Goal: Transaction & Acquisition: Download file/media

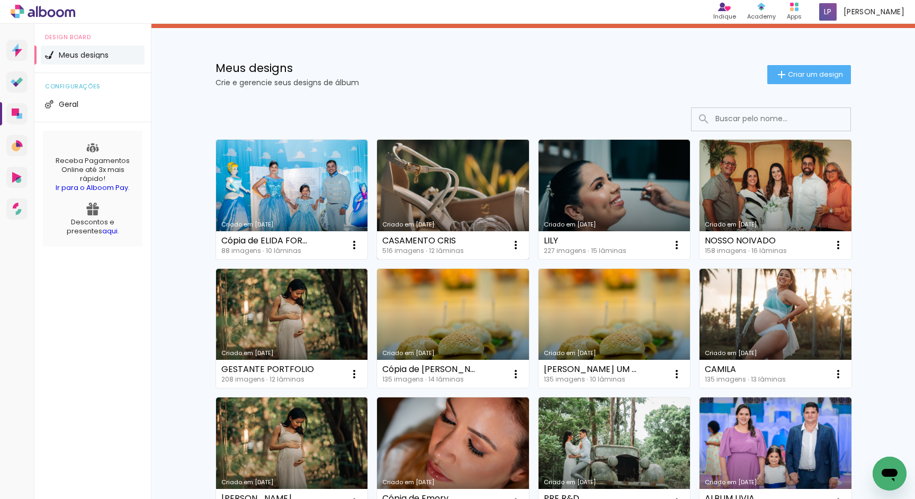
scroll to position [59, 0]
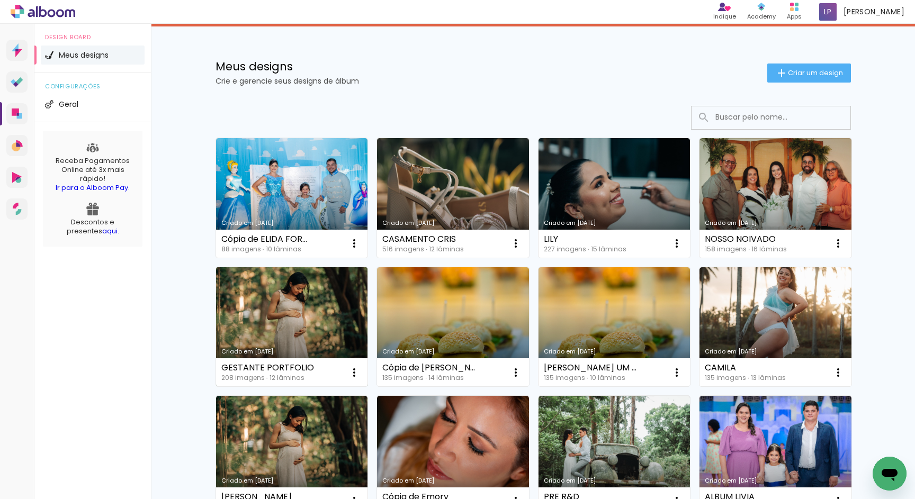
click at [276, 306] on link "Criado em [DATE]" at bounding box center [292, 327] width 152 height 120
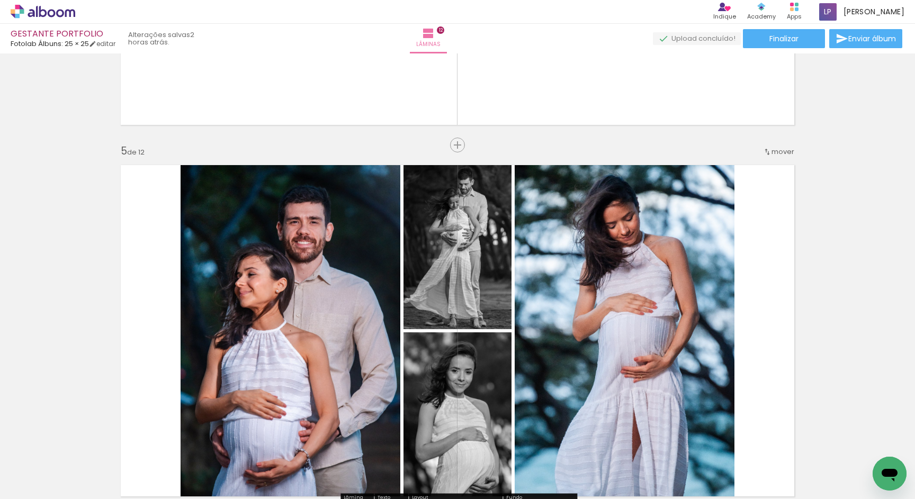
scroll to position [1416, 0]
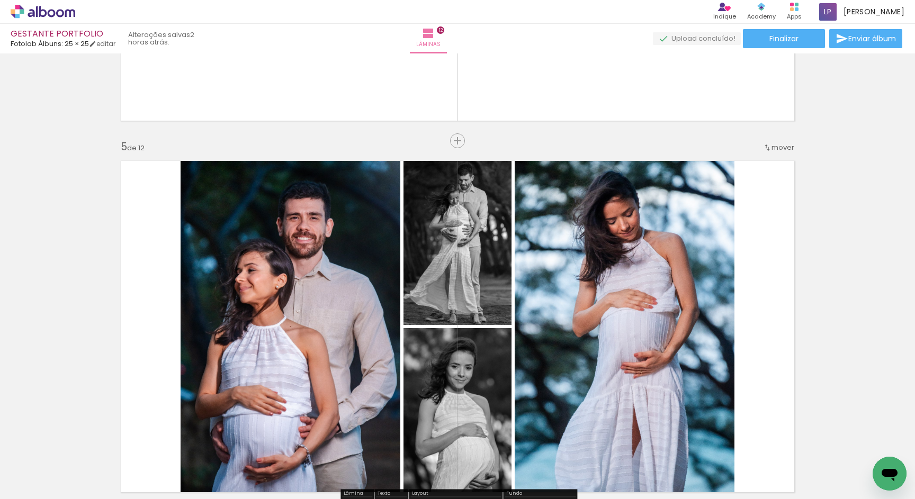
click at [626, 219] on quentale-photo at bounding box center [624, 326] width 220 height 345
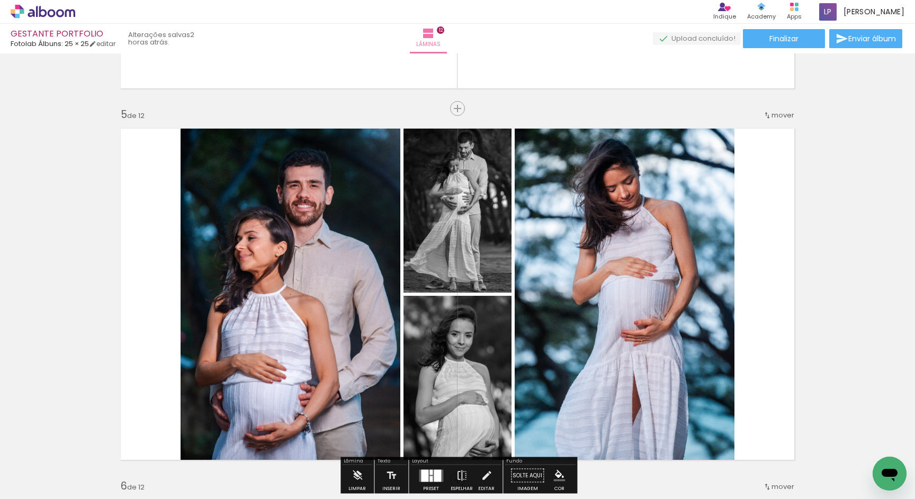
scroll to position [1470, 0]
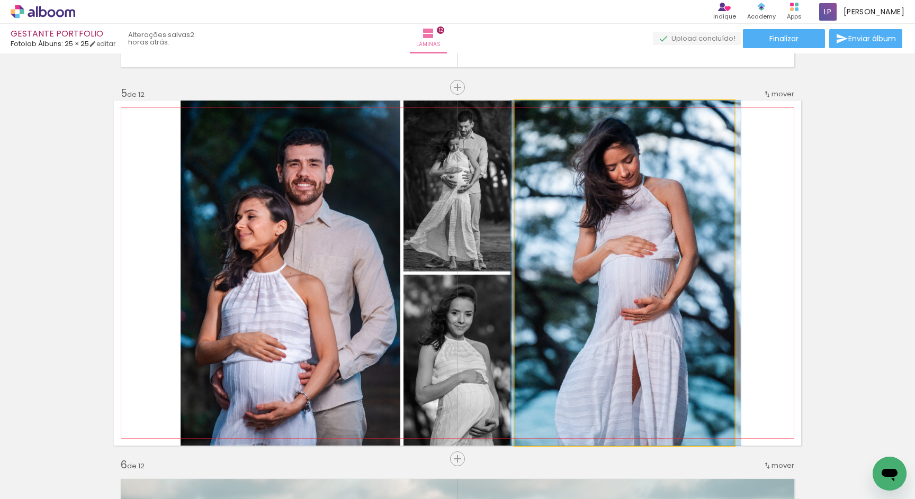
click at [598, 256] on quentale-photo at bounding box center [624, 273] width 220 height 345
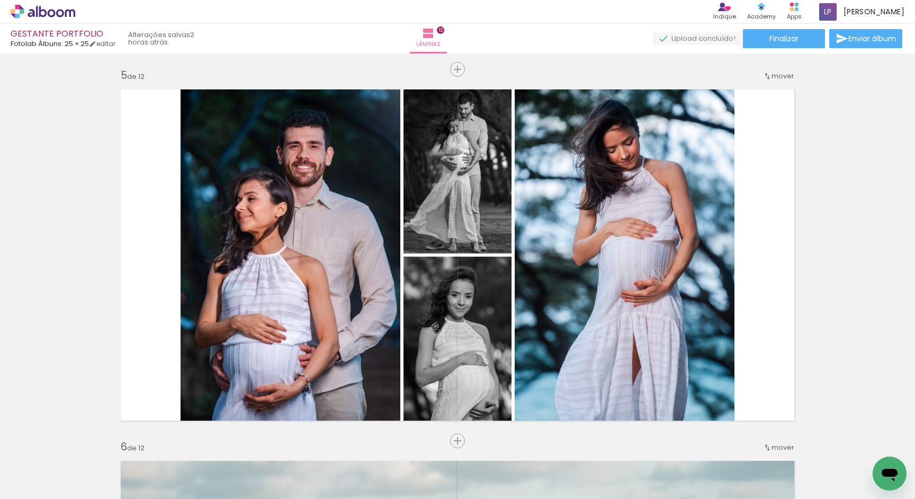
scroll to position [1420, 0]
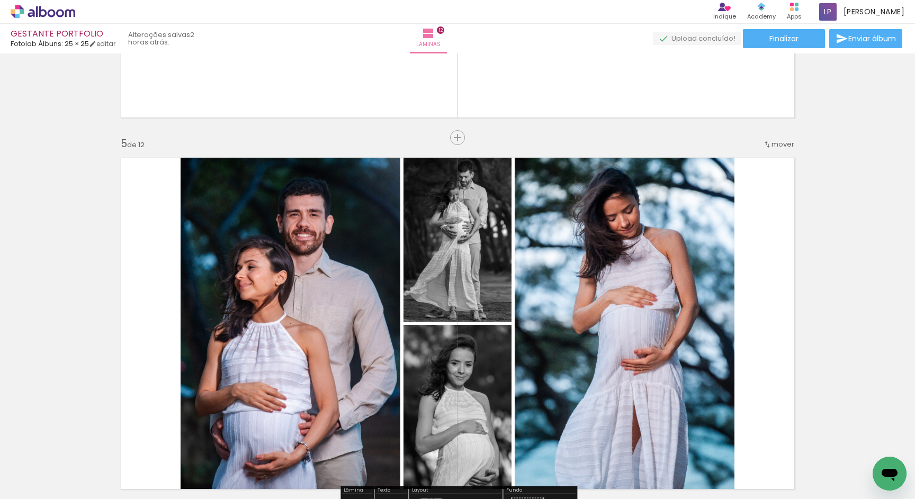
click at [0, 0] on slot "P&B" at bounding box center [0, 0] width 0 height 0
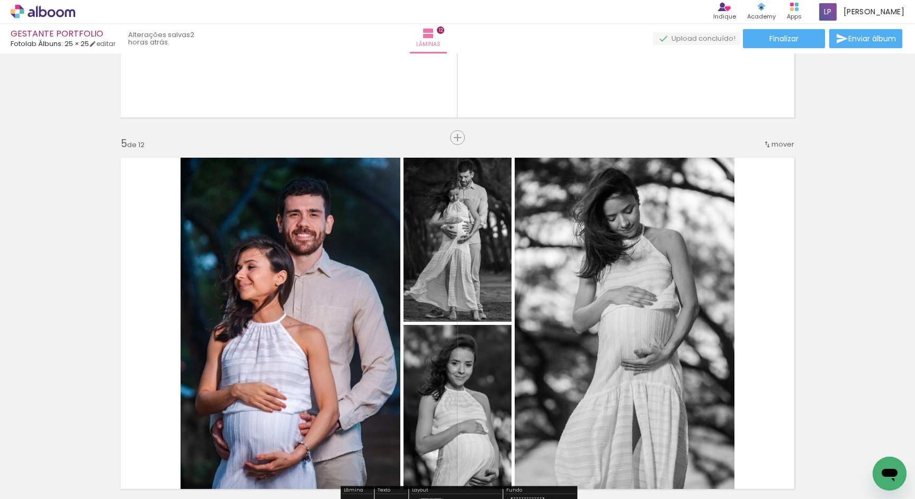
click at [0, 0] on slot "P&B" at bounding box center [0, 0] width 0 height 0
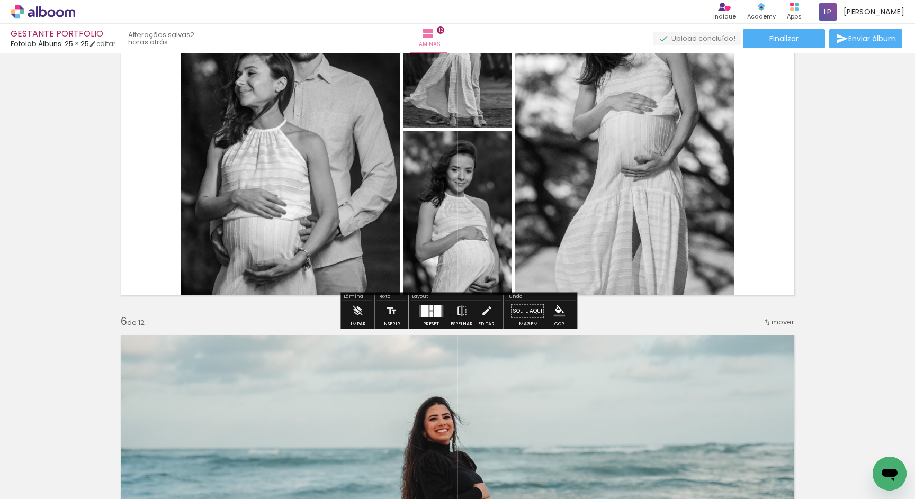
scroll to position [1488, 0]
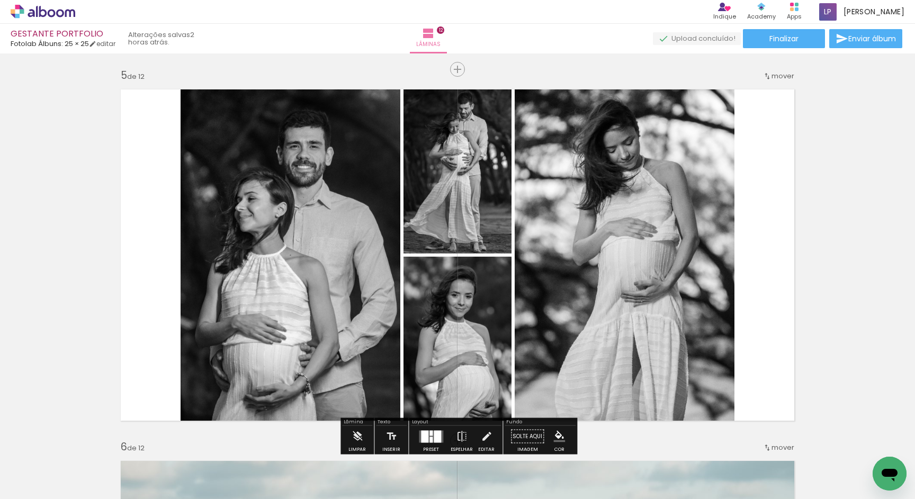
click at [0, 0] on slot "P&B" at bounding box center [0, 0] width 0 height 0
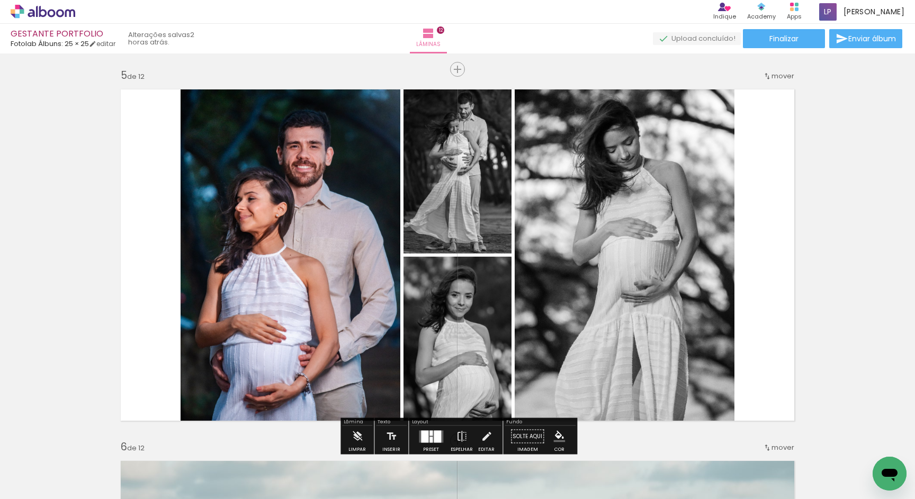
click at [0, 0] on slot "P&B" at bounding box center [0, 0] width 0 height 0
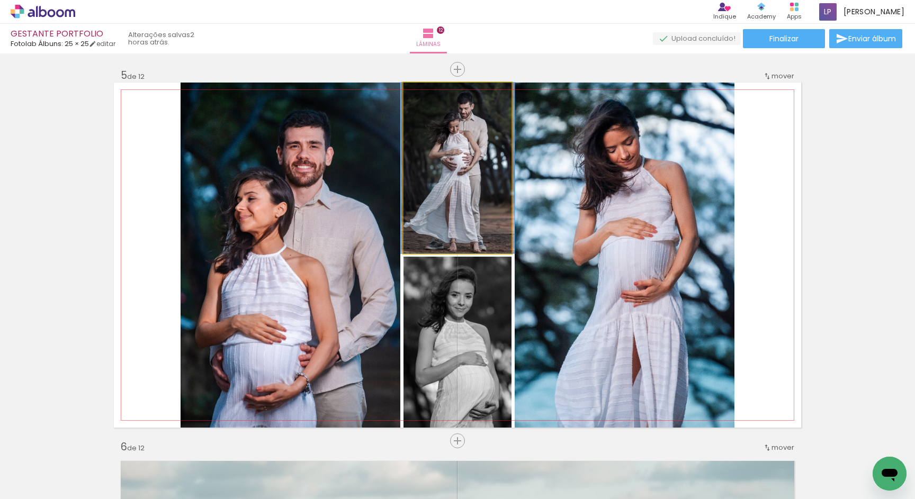
click at [469, 135] on quentale-photo at bounding box center [457, 168] width 108 height 171
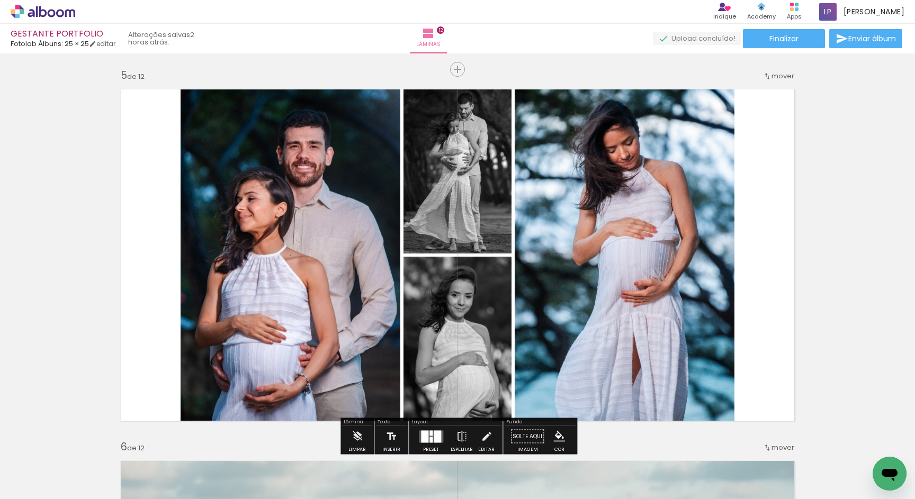
click at [0, 0] on slot "P&B" at bounding box center [0, 0] width 0 height 0
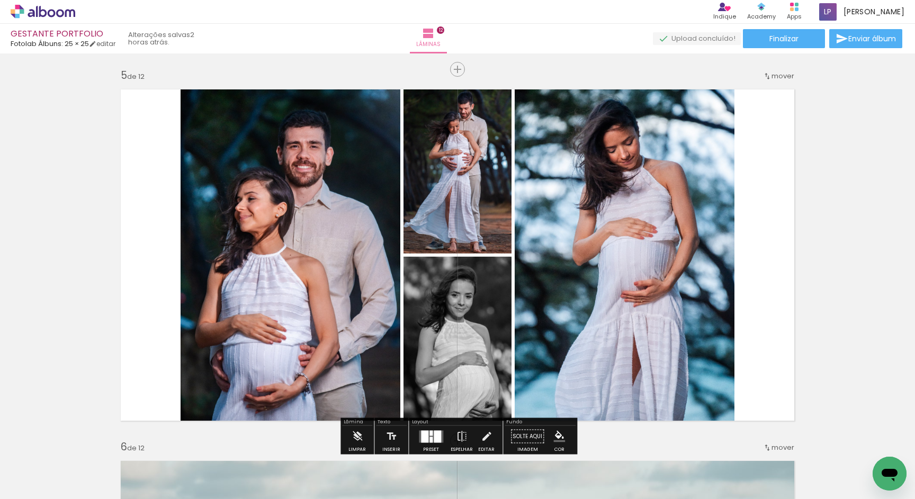
click at [0, 0] on slot "P&B" at bounding box center [0, 0] width 0 height 0
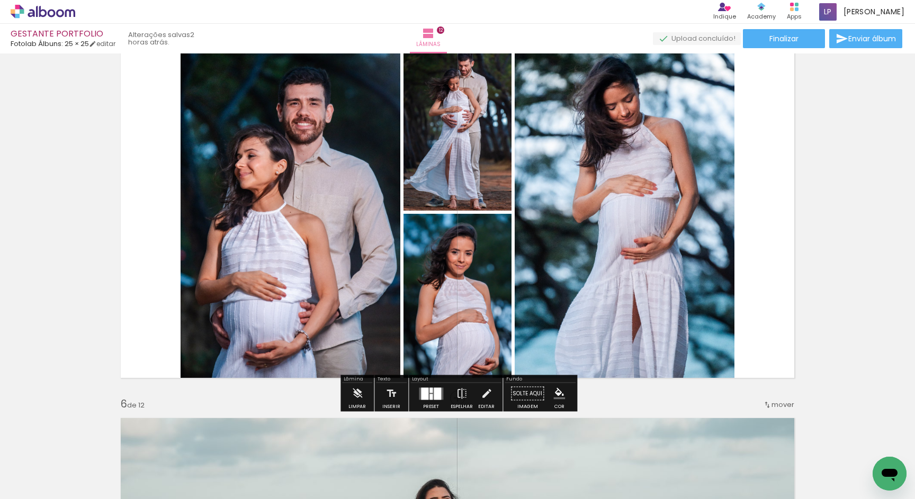
scroll to position [1545, 0]
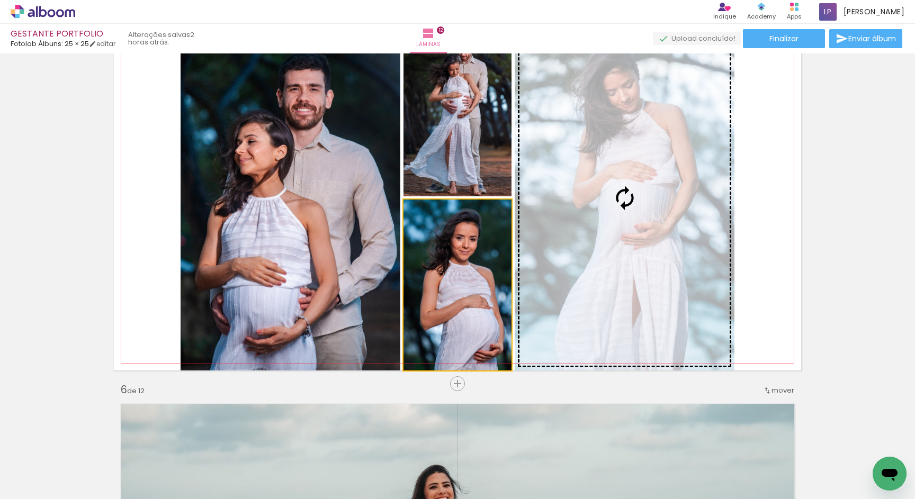
drag, startPoint x: 464, startPoint y: 268, endPoint x: 623, endPoint y: 249, distance: 160.5
click at [0, 0] on slot at bounding box center [0, 0] width 0 height 0
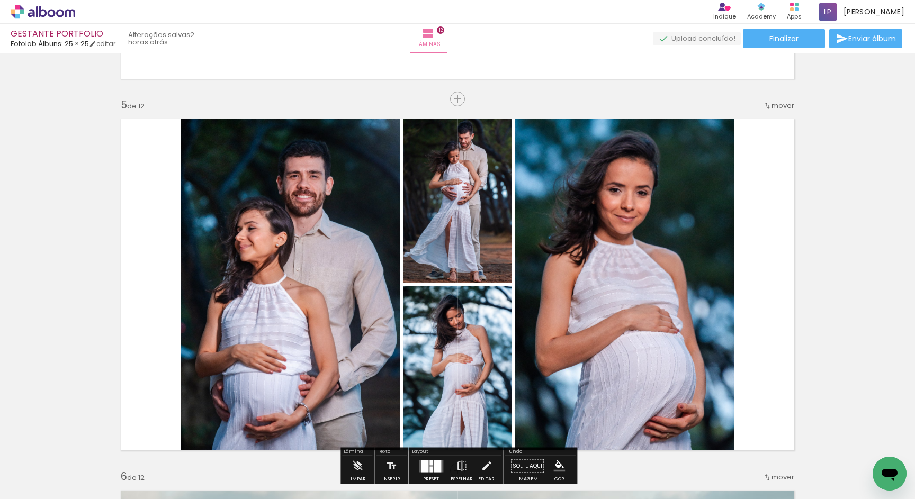
scroll to position [1454, 0]
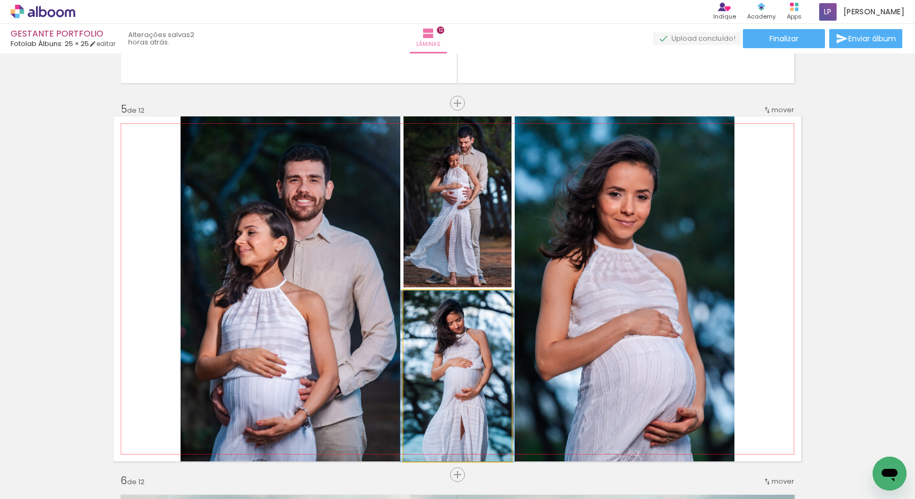
drag, startPoint x: 458, startPoint y: 363, endPoint x: 619, endPoint y: 311, distance: 168.7
click at [0, 0] on slot at bounding box center [0, 0] width 0 height 0
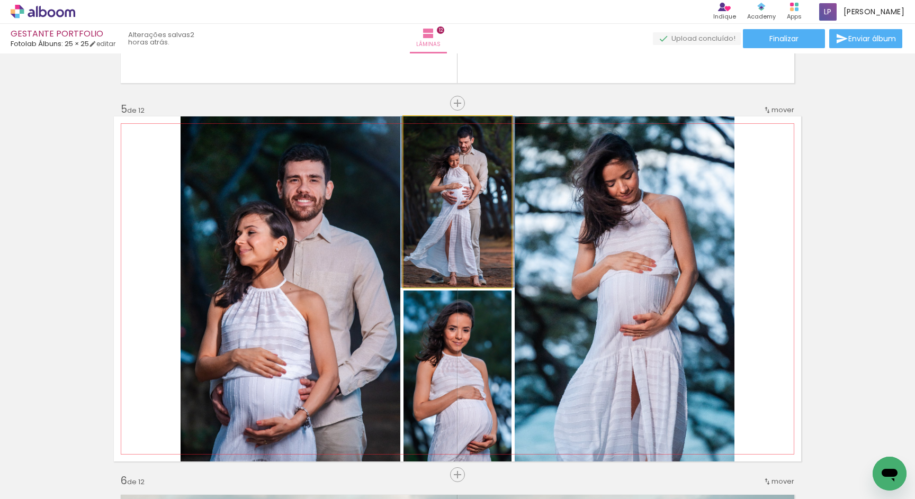
drag, startPoint x: 485, startPoint y: 222, endPoint x: 590, endPoint y: 228, distance: 105.0
click at [0, 0] on slot at bounding box center [0, 0] width 0 height 0
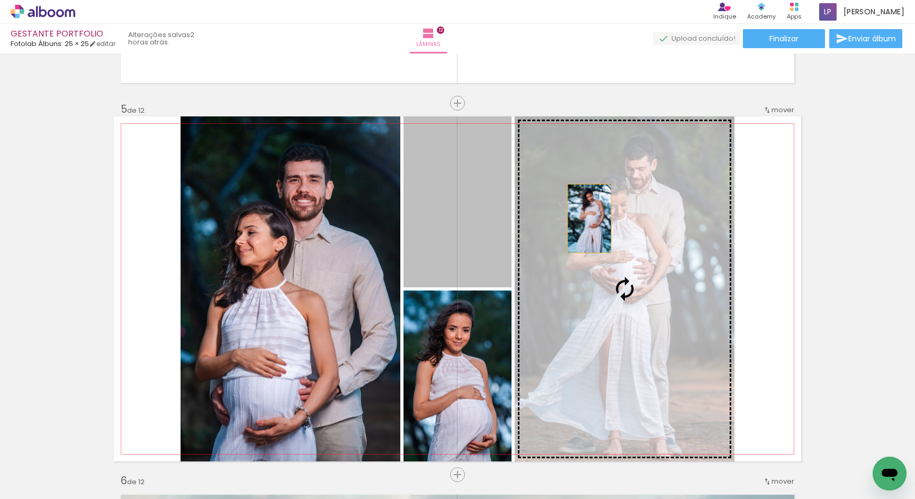
drag, startPoint x: 489, startPoint y: 214, endPoint x: 625, endPoint y: 222, distance: 135.7
click at [0, 0] on slot at bounding box center [0, 0] width 0 height 0
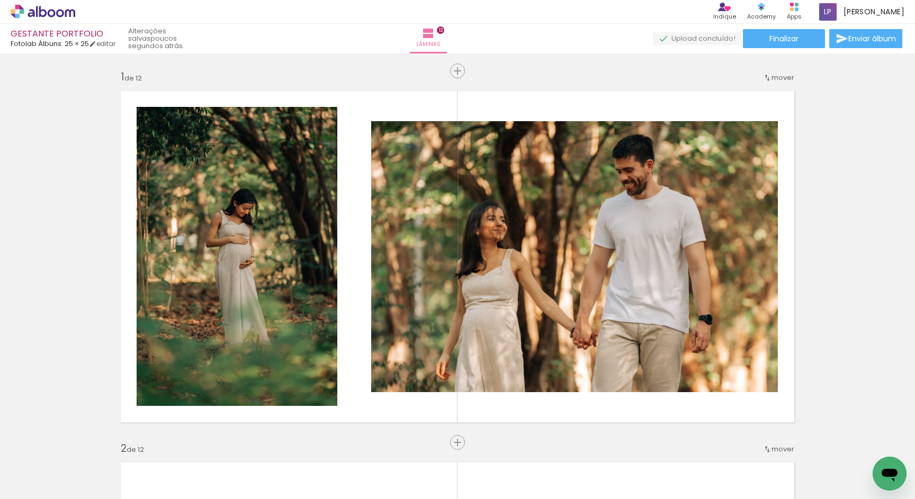
scroll to position [0, 0]
click at [754, 42] on paper-button "Finalizar" at bounding box center [784, 38] width 82 height 19
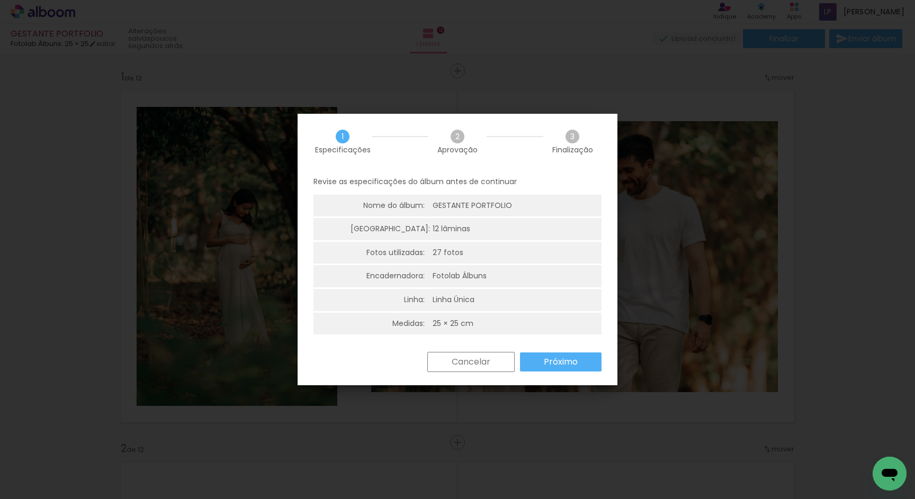
click at [0, 0] on slot "Próximo" at bounding box center [0, 0] width 0 height 0
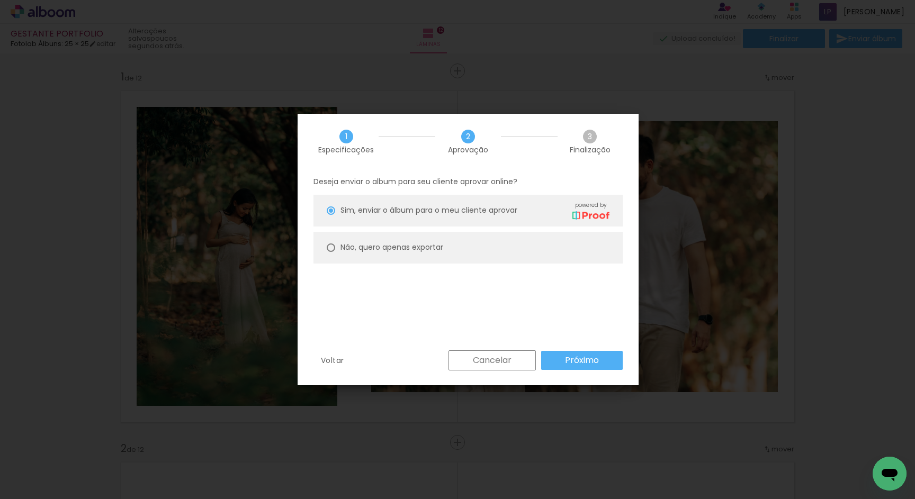
click at [462, 254] on paper-radio-button "Não, quero apenas exportar" at bounding box center [467, 248] width 309 height 32
type paper-radio-button "on"
click at [0, 0] on slot "Próximo" at bounding box center [0, 0] width 0 height 0
type input "Alta, 300 DPI"
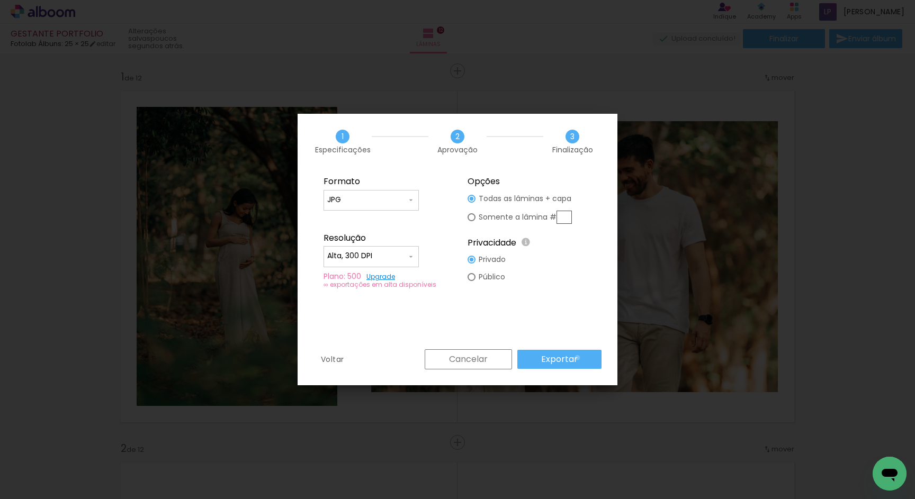
click at [579, 358] on paper-button "Exportar" at bounding box center [559, 359] width 84 height 19
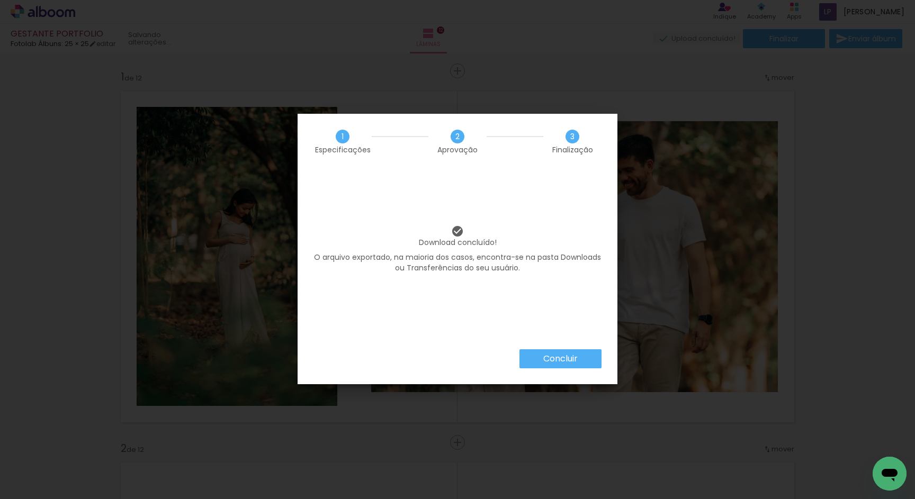
click at [0, 0] on slot "Concluir" at bounding box center [0, 0] width 0 height 0
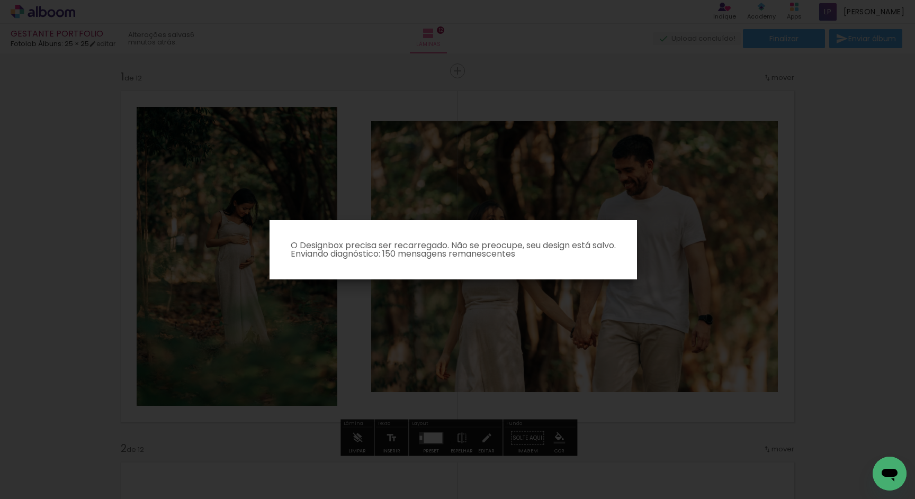
click at [741, 217] on iron-overlay-backdrop at bounding box center [457, 249] width 915 height 499
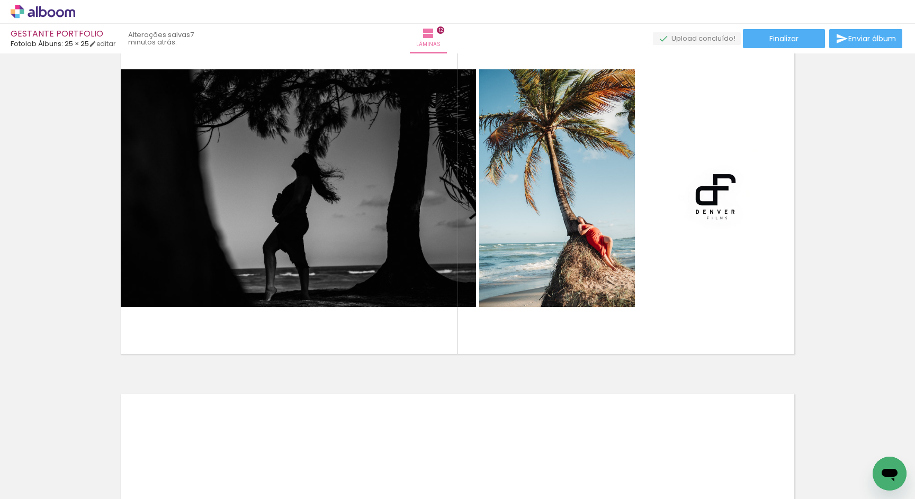
scroll to position [4185, 0]
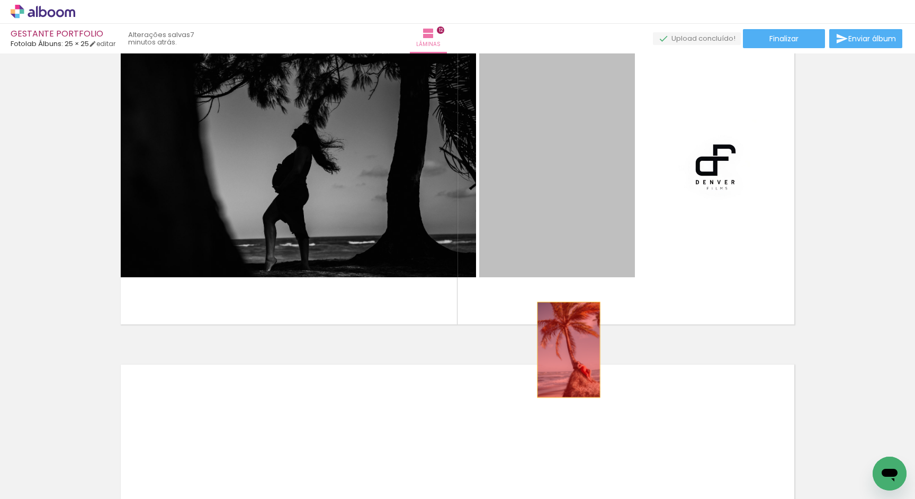
drag, startPoint x: 579, startPoint y: 209, endPoint x: 568, endPoint y: 350, distance: 141.7
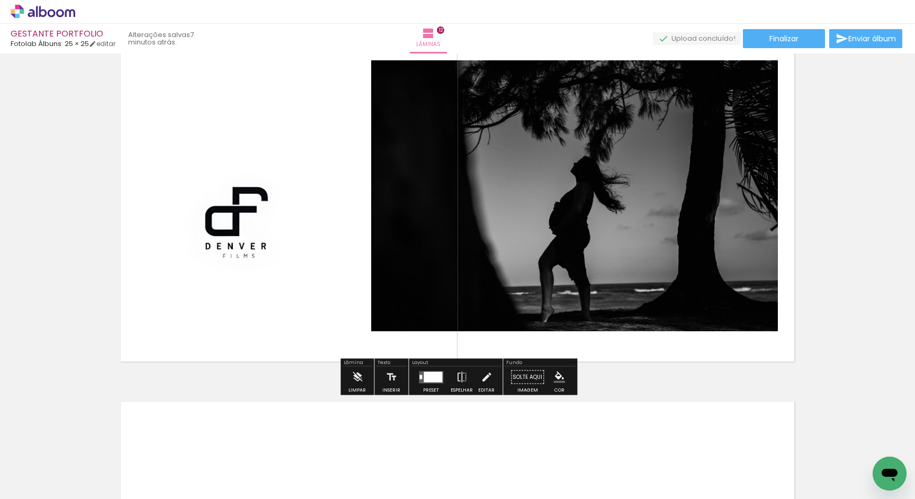
scroll to position [4143, 0]
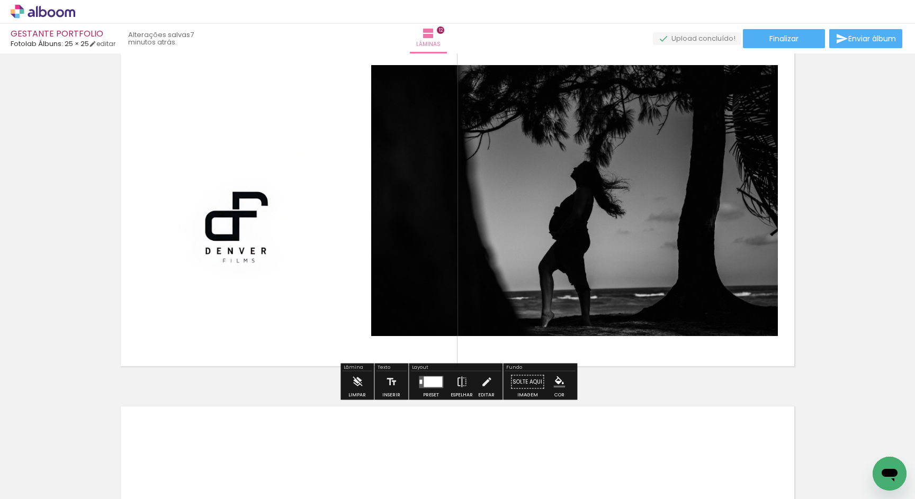
click at [424, 382] on div at bounding box center [432, 381] width 19 height 11
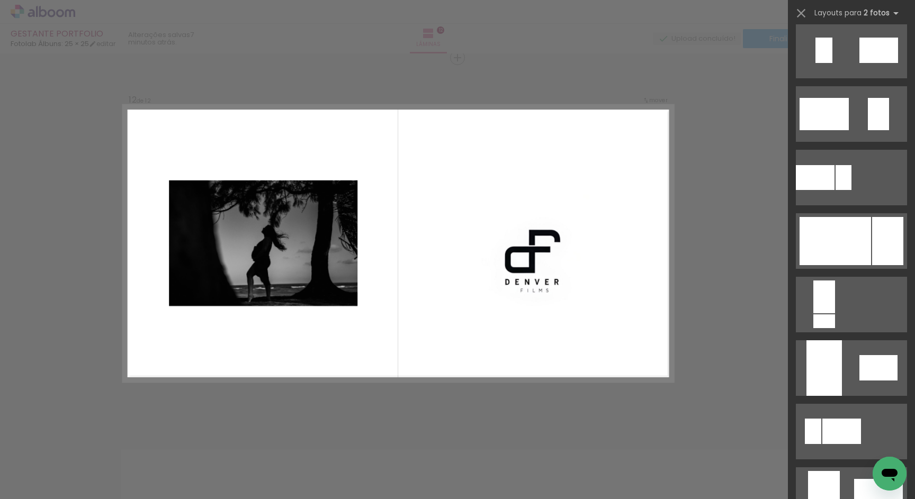
scroll to position [335, 0]
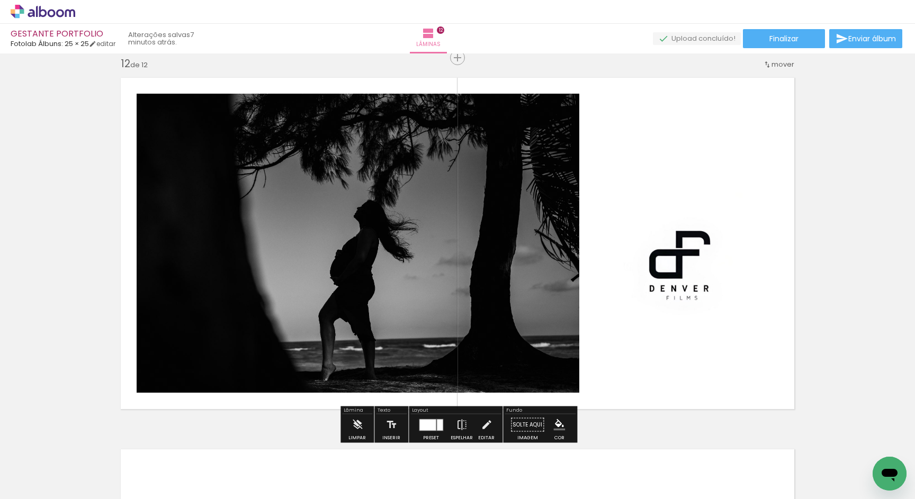
click at [694, 268] on quentale-photo at bounding box center [679, 243] width 195 height 299
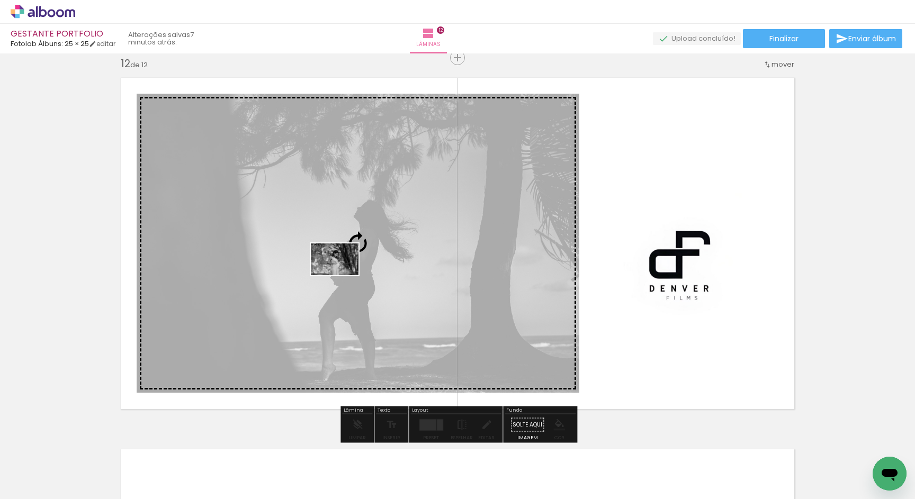
drag, startPoint x: 349, startPoint y: 462, endPoint x: 342, endPoint y: 275, distance: 186.4
click at [342, 275] on quentale-workspace at bounding box center [457, 249] width 915 height 499
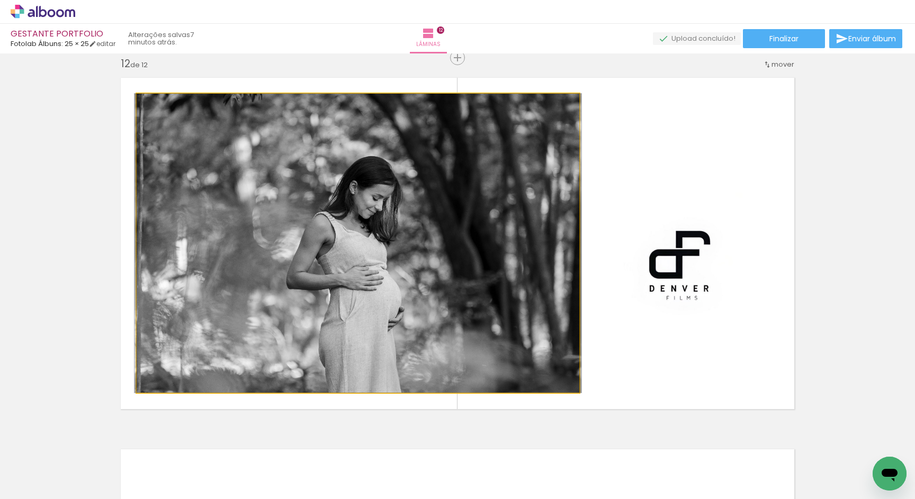
drag, startPoint x: 342, startPoint y: 277, endPoint x: 342, endPoint y: 250, distance: 27.5
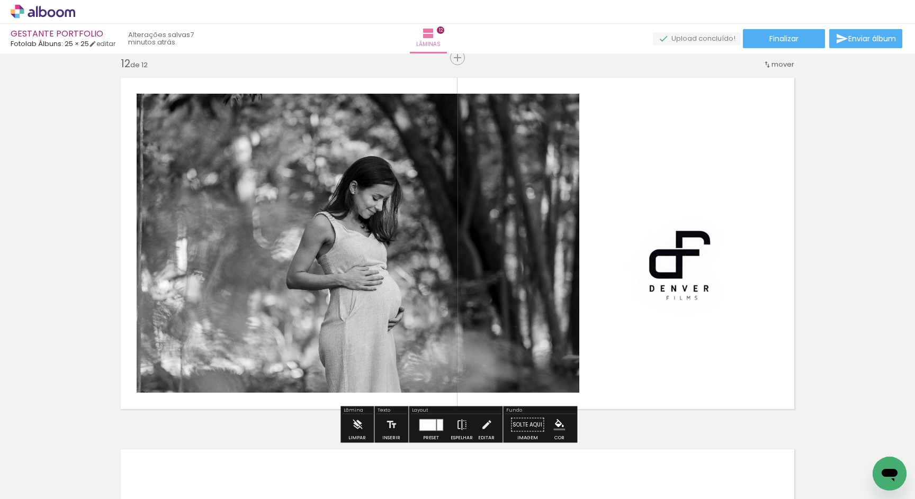
scroll to position [0, 2121]
click at [34, 460] on div "Biblioteca 208 fotos Todas as fotos Não utilizadas Adicionar Fotos" at bounding box center [33, 466] width 66 height 52
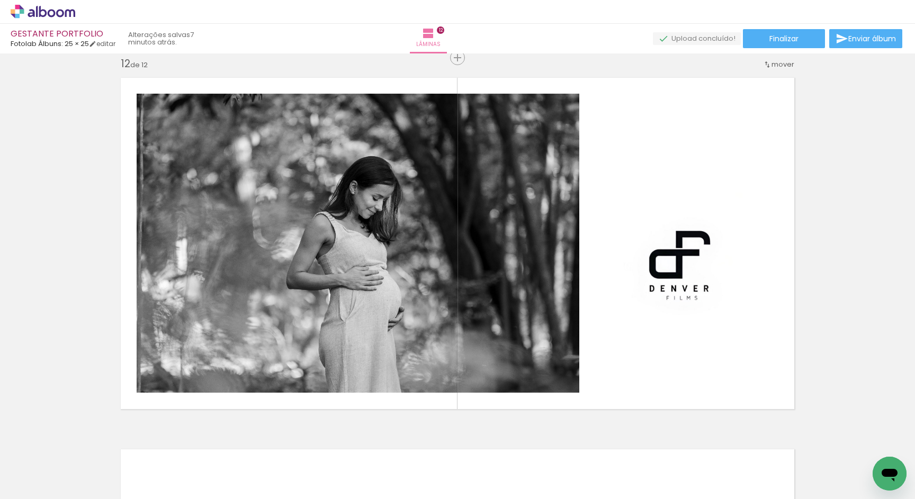
click at [34, 466] on input "Todas as fotos" at bounding box center [30, 467] width 40 height 9
click at [55, 463] on paper-item "Não utilizadas" at bounding box center [34, 463] width 55 height 9
type input "Não utilizadas"
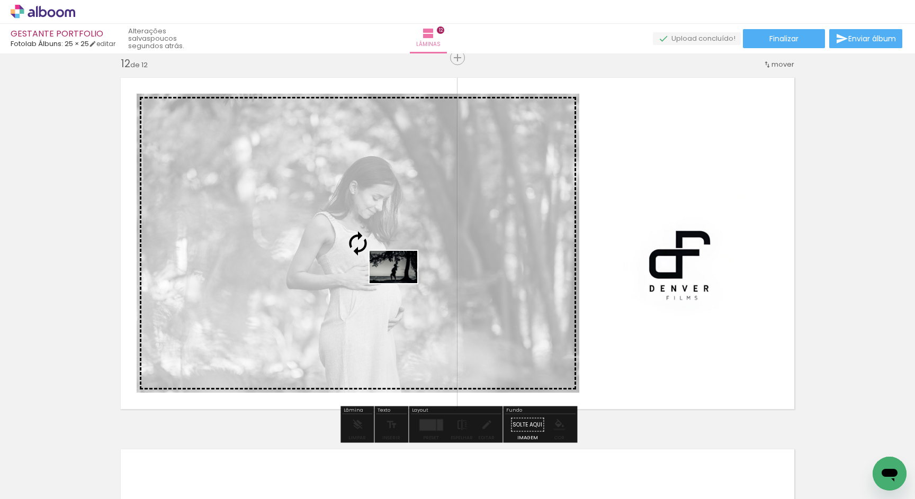
drag, startPoint x: 821, startPoint y: 464, endPoint x: 401, endPoint y: 282, distance: 457.3
click at [401, 282] on quentale-workspace at bounding box center [457, 249] width 915 height 499
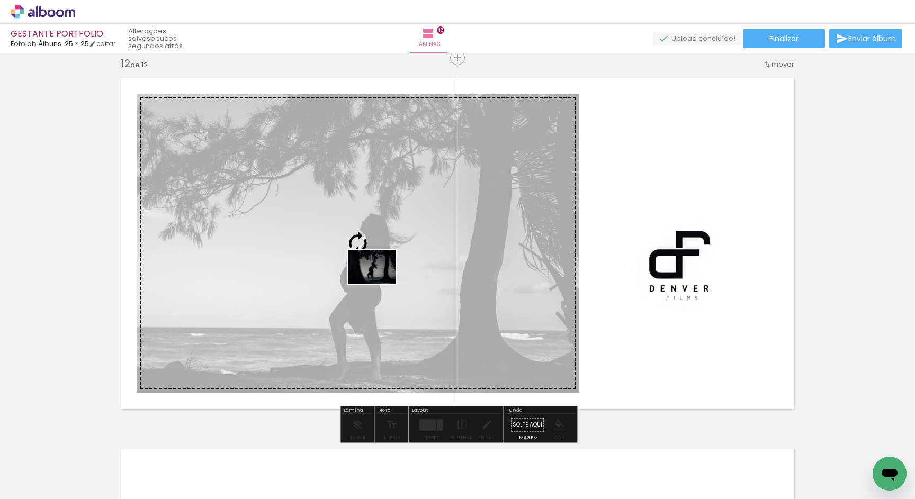
drag, startPoint x: 833, startPoint y: 464, endPoint x: 379, endPoint y: 282, distance: 488.3
click at [379, 282] on quentale-workspace at bounding box center [457, 249] width 915 height 499
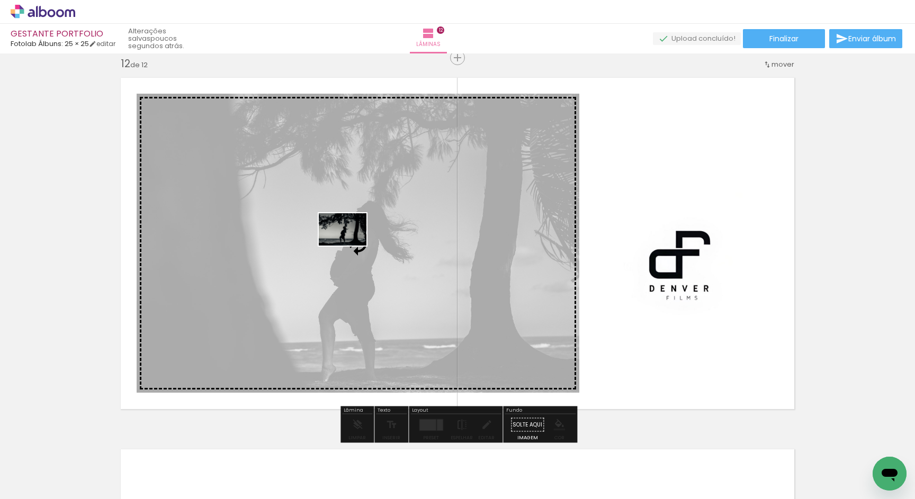
drag, startPoint x: 840, startPoint y: 472, endPoint x: 350, endPoint y: 245, distance: 540.2
click at [350, 245] on quentale-workspace at bounding box center [457, 249] width 915 height 499
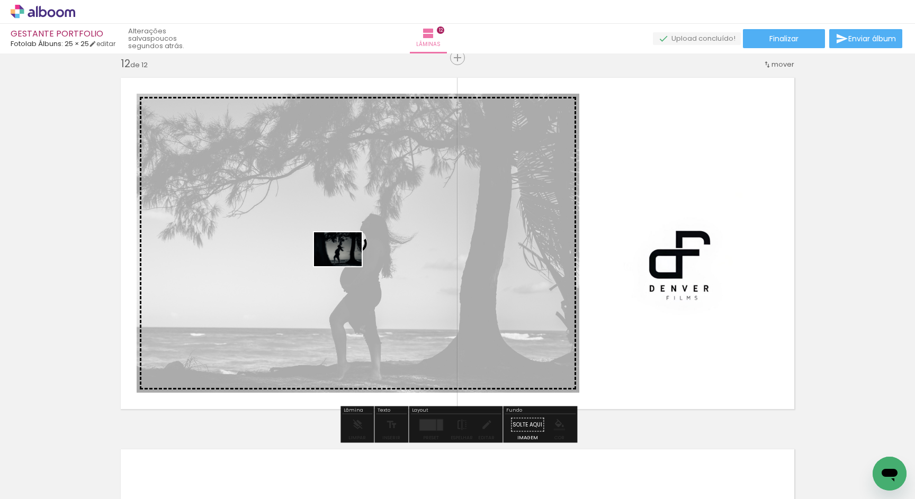
drag, startPoint x: 829, startPoint y: 471, endPoint x: 345, endPoint y: 263, distance: 526.9
click at [345, 263] on quentale-workspace at bounding box center [457, 249] width 915 height 499
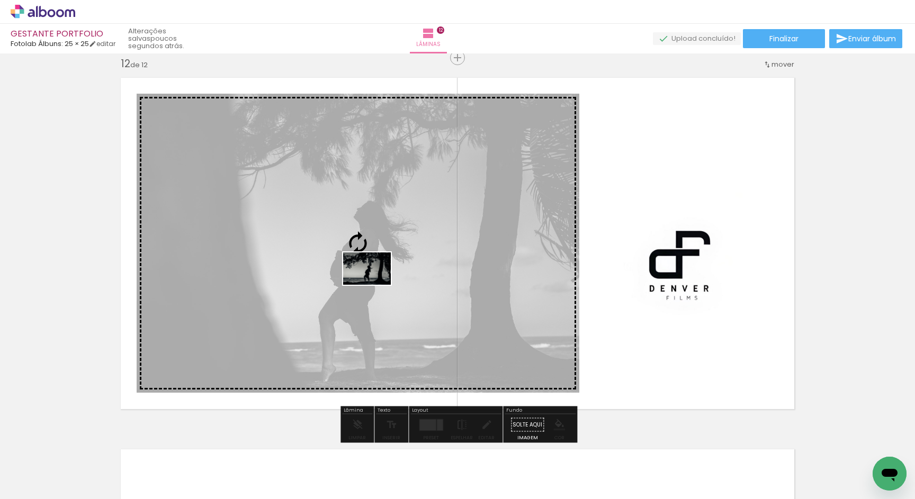
drag, startPoint x: 813, startPoint y: 469, endPoint x: 375, endPoint y: 284, distance: 476.3
click at [375, 284] on quentale-workspace at bounding box center [457, 249] width 915 height 499
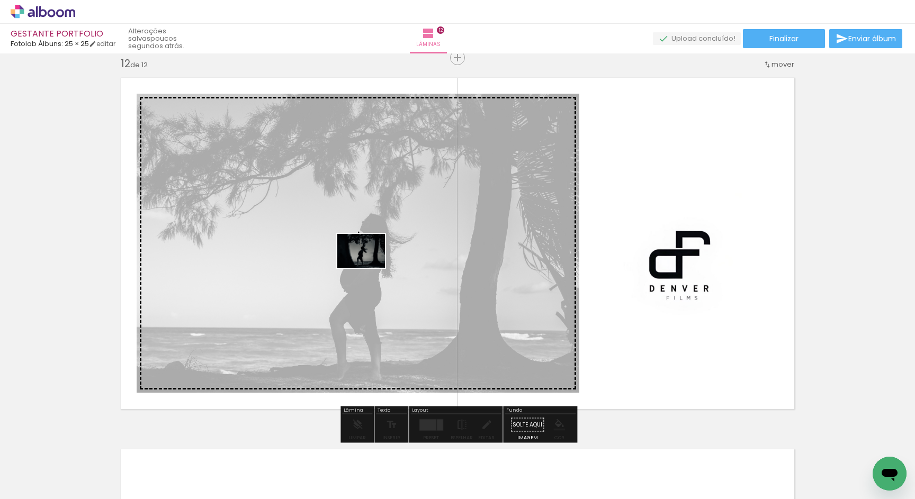
drag, startPoint x: 823, startPoint y: 468, endPoint x: 368, endPoint y: 265, distance: 498.0
click at [368, 265] on quentale-workspace at bounding box center [457, 249] width 915 height 499
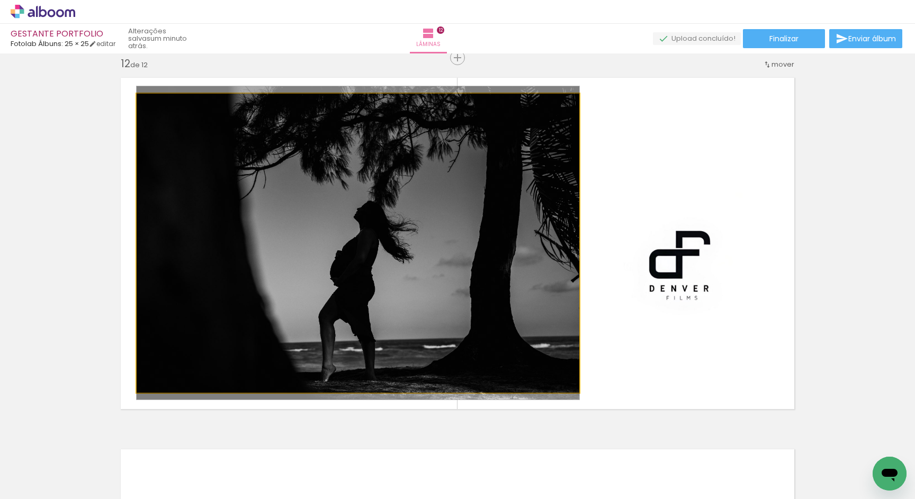
click at [369, 296] on quentale-photo at bounding box center [358, 243] width 442 height 299
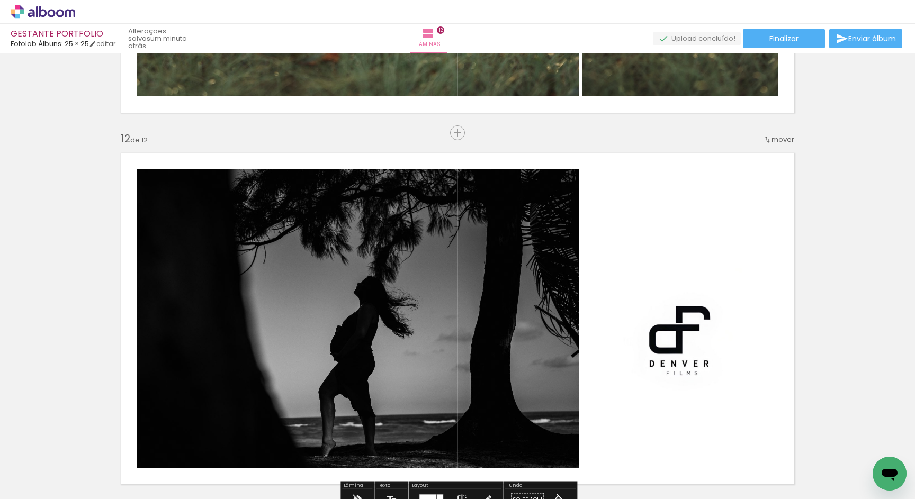
scroll to position [3963, 0]
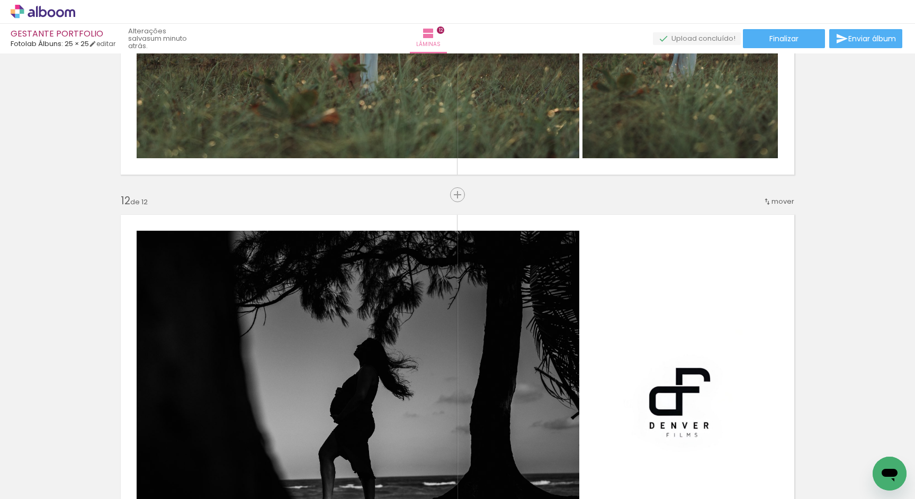
click at [0, 0] on slot "P&B" at bounding box center [0, 0] width 0 height 0
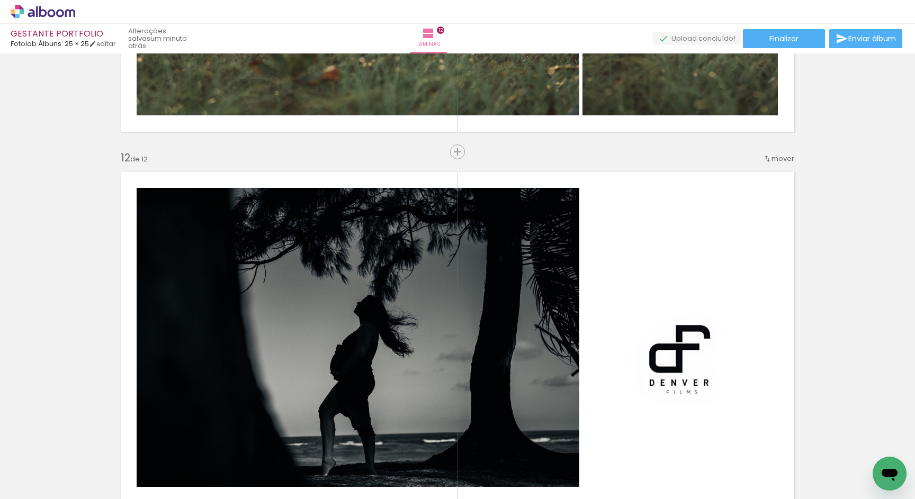
scroll to position [4011, 0]
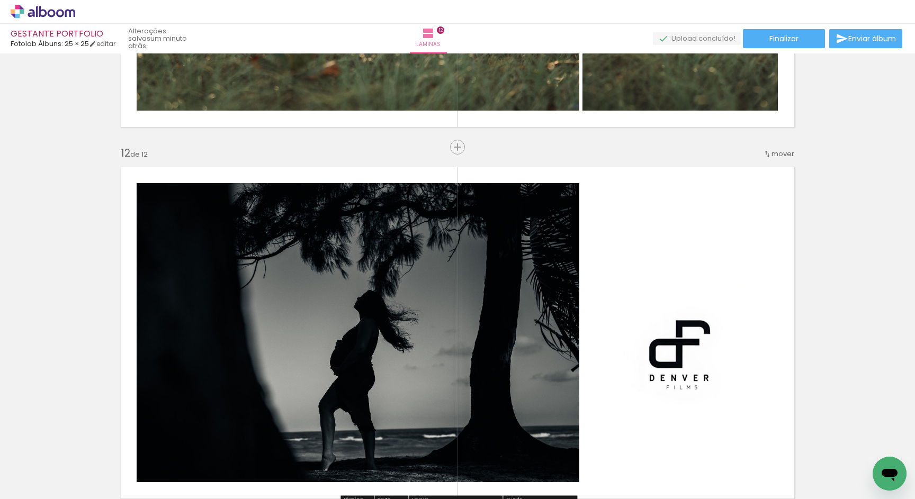
click at [0, 0] on slot "P&B" at bounding box center [0, 0] width 0 height 0
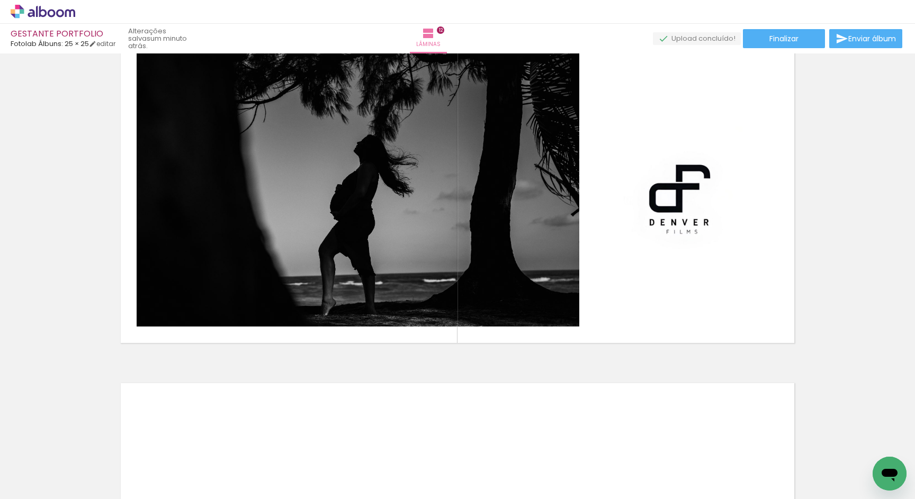
scroll to position [0, 9339]
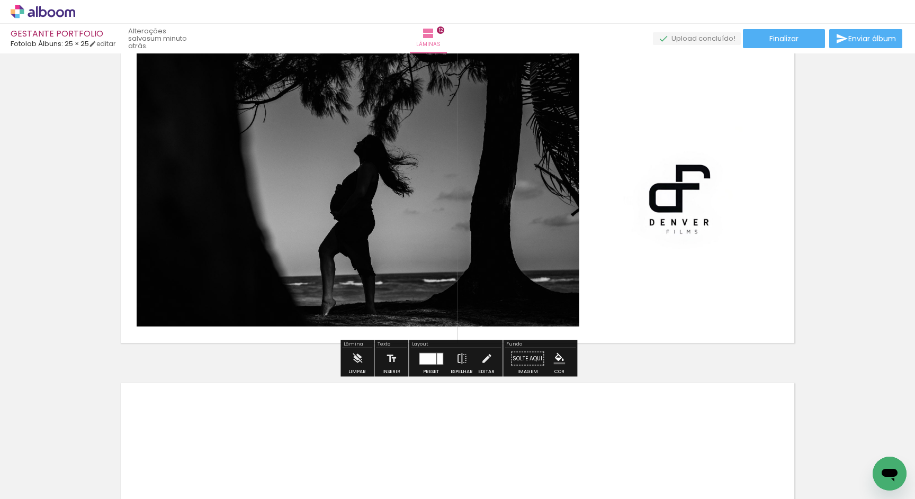
click at [681, 220] on quentale-photo at bounding box center [679, 177] width 195 height 299
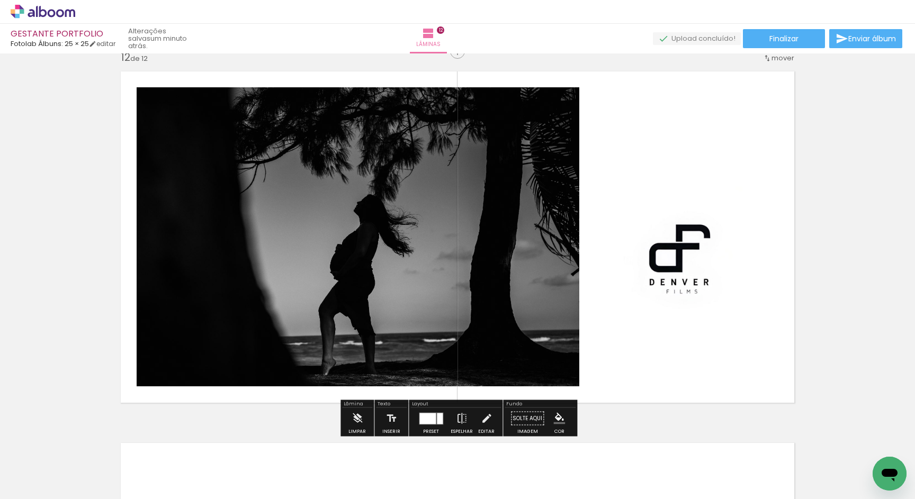
scroll to position [4102, 0]
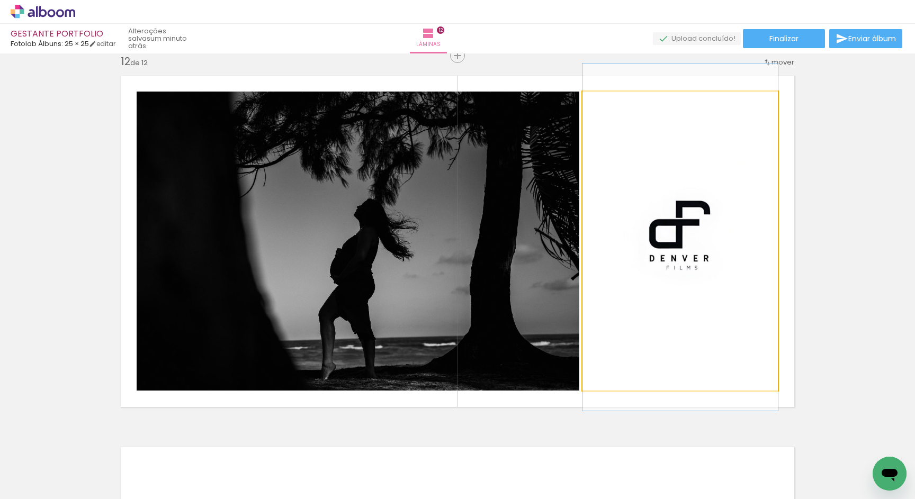
drag, startPoint x: 674, startPoint y: 260, endPoint x: 674, endPoint y: 233, distance: 27.5
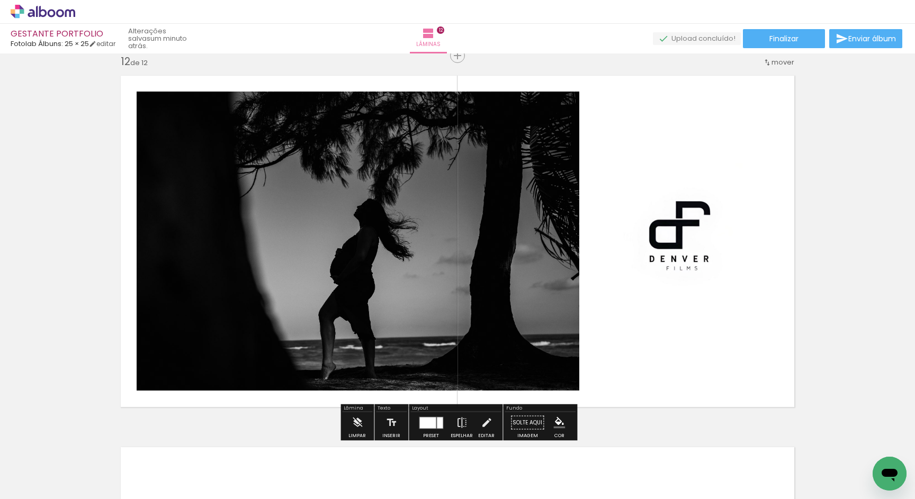
click at [437, 419] on div at bounding box center [440, 422] width 6 height 11
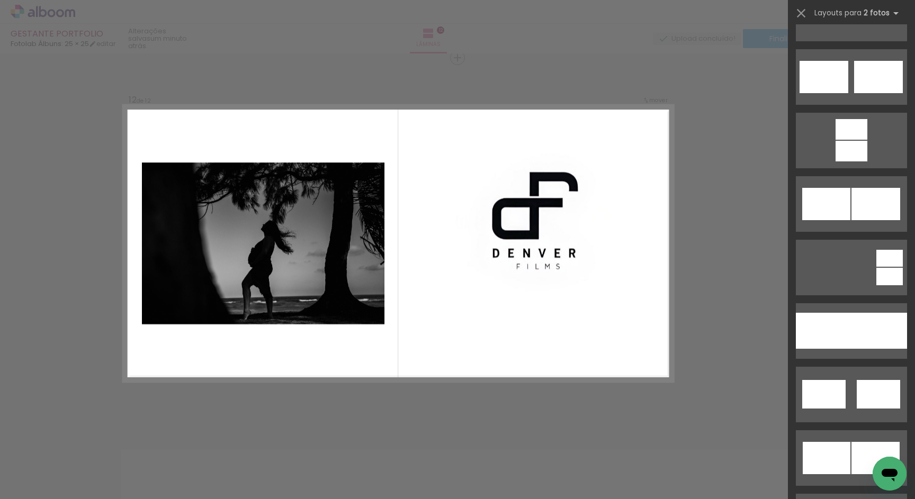
scroll to position [3303, 0]
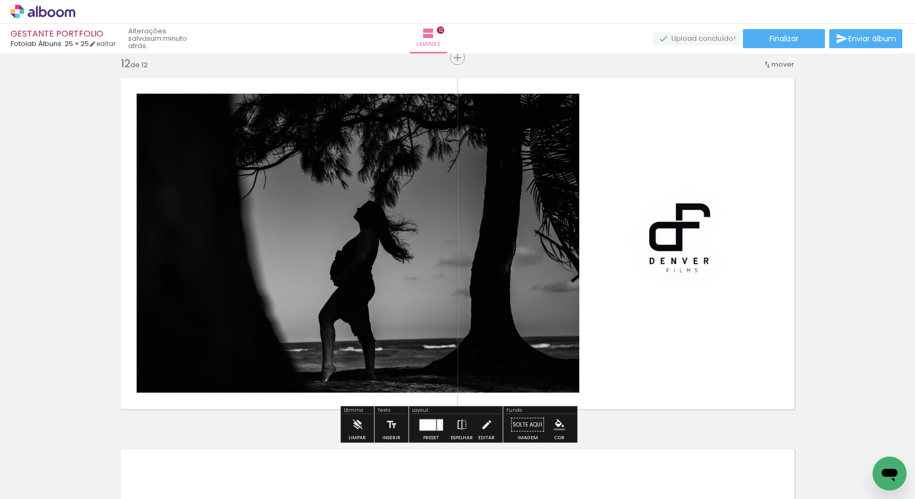
click at [673, 244] on quentale-photo at bounding box center [679, 243] width 195 height 299
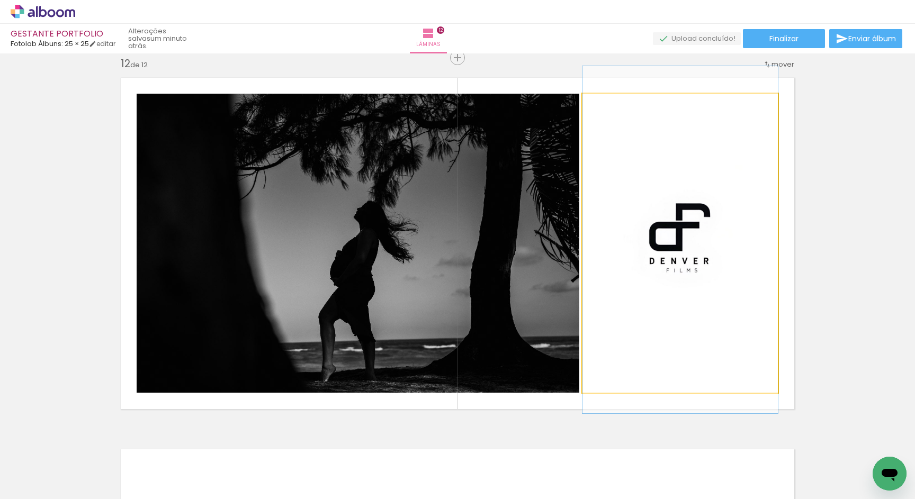
click at [681, 254] on quentale-photo at bounding box center [679, 243] width 195 height 299
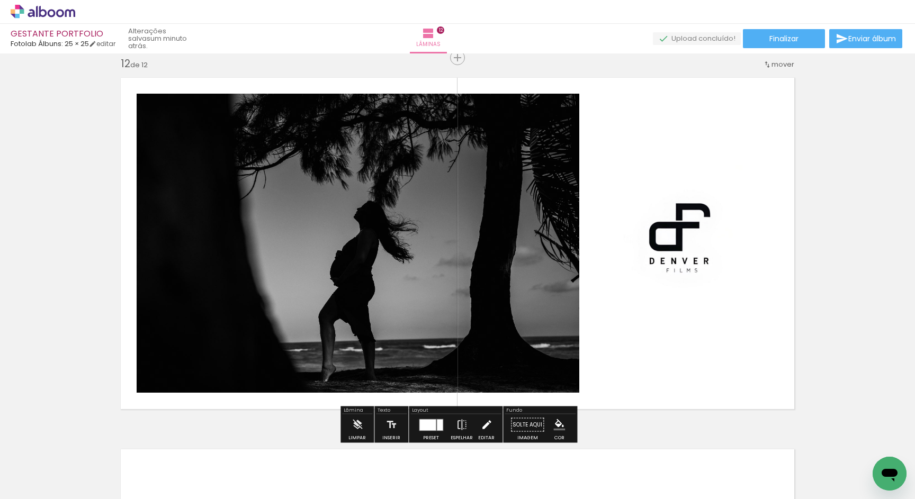
click at [486, 421] on iron-icon at bounding box center [487, 424] width 12 height 21
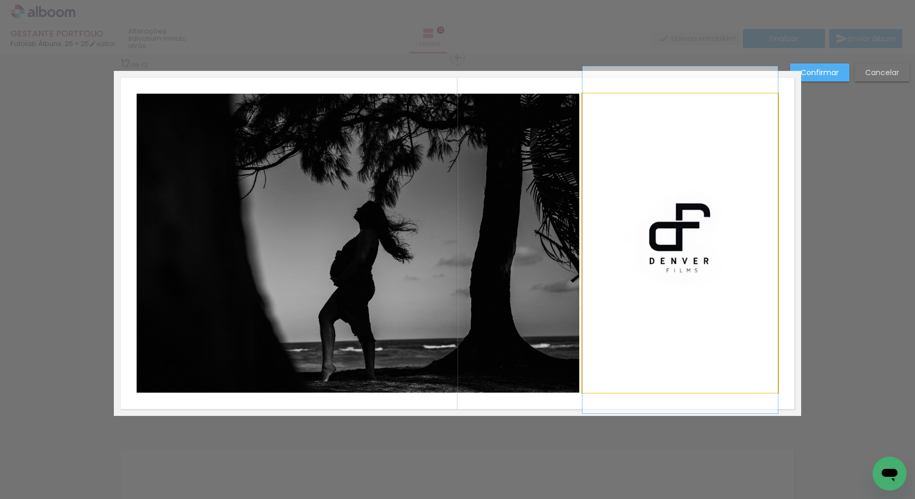
click at [674, 242] on quentale-photo at bounding box center [679, 243] width 195 height 299
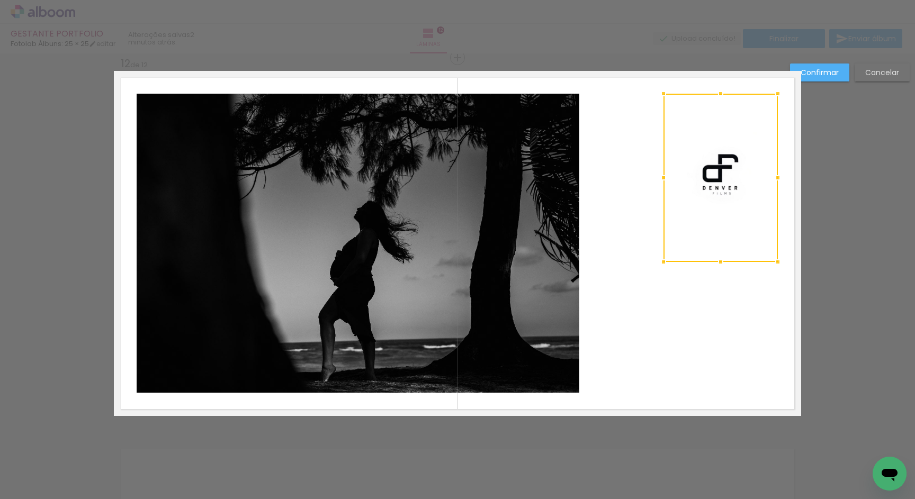
drag, startPoint x: 582, startPoint y: 391, endPoint x: 663, endPoint y: 260, distance: 153.8
click at [663, 260] on div at bounding box center [663, 261] width 21 height 21
drag, startPoint x: 722, startPoint y: 178, endPoint x: 653, endPoint y: 257, distance: 105.0
click at [653, 257] on quentale-layouter at bounding box center [457, 243] width 687 height 345
click at [723, 170] on quentale-photo at bounding box center [720, 178] width 114 height 168
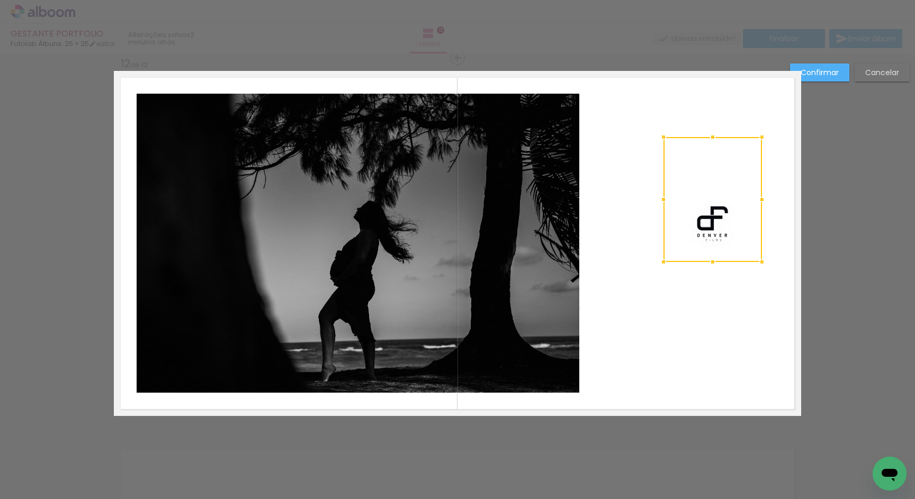
drag, startPoint x: 776, startPoint y: 95, endPoint x: 760, endPoint y: 138, distance: 46.2
click at [760, 138] on div at bounding box center [761, 136] width 21 height 21
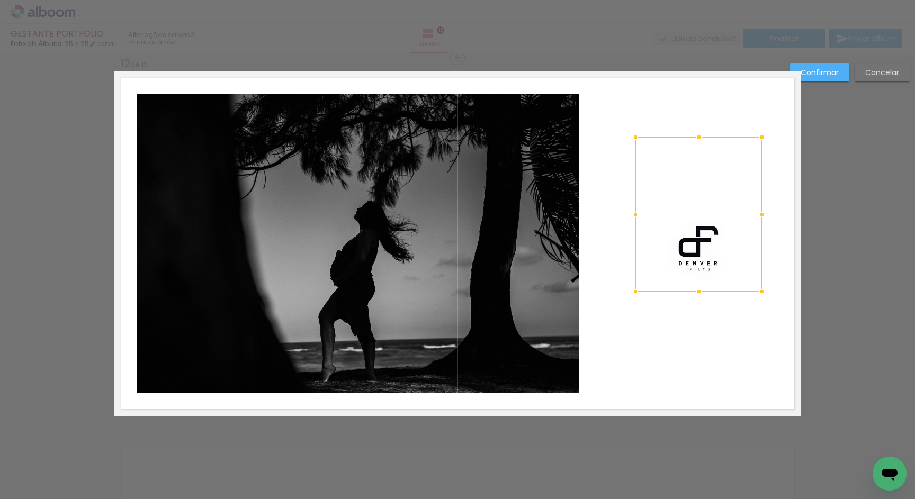
drag, startPoint x: 663, startPoint y: 261, endPoint x: 635, endPoint y: 291, distance: 40.8
click at [635, 291] on div at bounding box center [635, 291] width 21 height 21
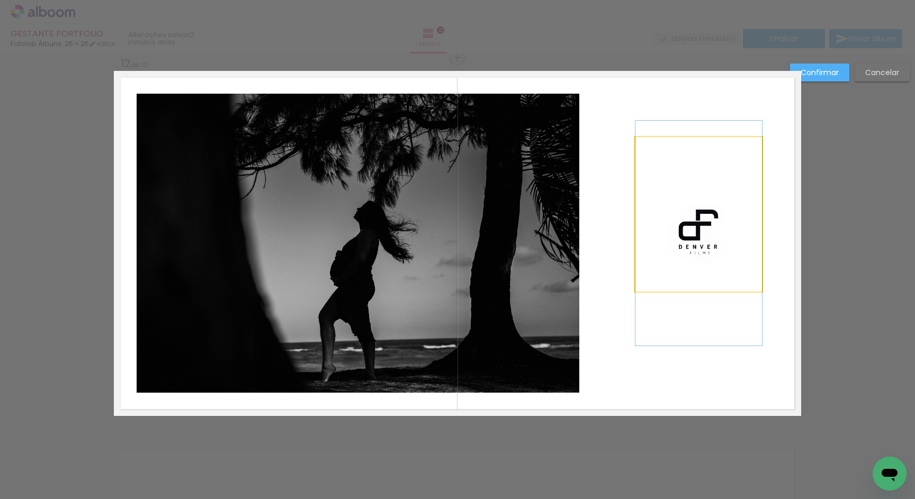
drag, startPoint x: 689, startPoint y: 264, endPoint x: 680, endPoint y: 247, distance: 18.7
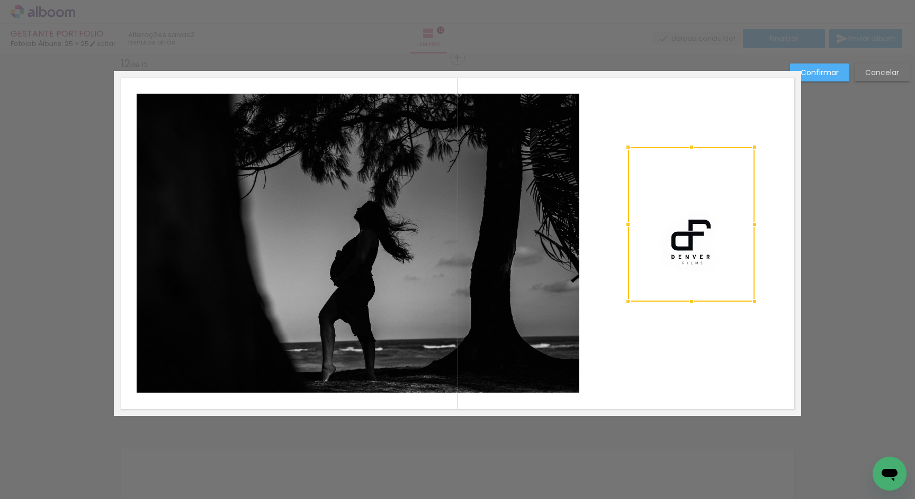
drag, startPoint x: 730, startPoint y: 250, endPoint x: 722, endPoint y: 260, distance: 12.1
click at [722, 260] on div at bounding box center [691, 224] width 126 height 155
click at [708, 340] on quentale-layouter at bounding box center [457, 243] width 687 height 345
click at [697, 252] on quentale-photo at bounding box center [691, 224] width 126 height 155
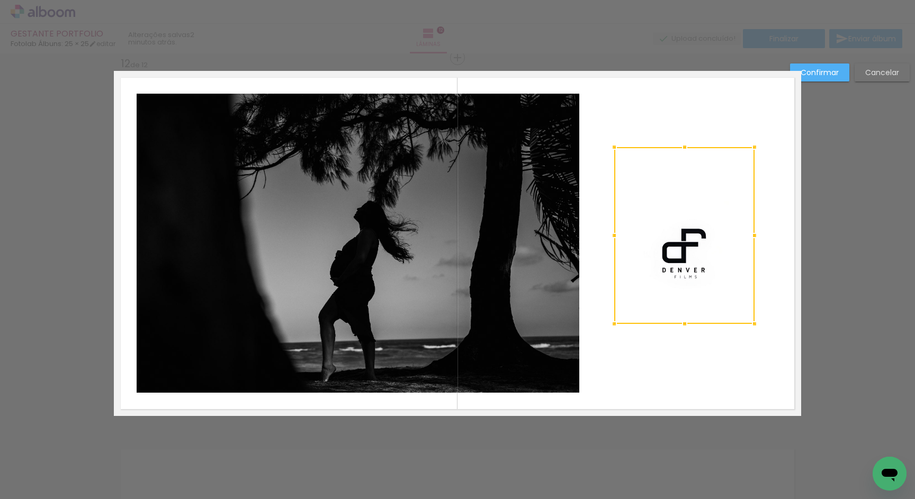
drag, startPoint x: 628, startPoint y: 300, endPoint x: 614, endPoint y: 322, distance: 26.1
click at [614, 322] on div at bounding box center [613, 323] width 21 height 21
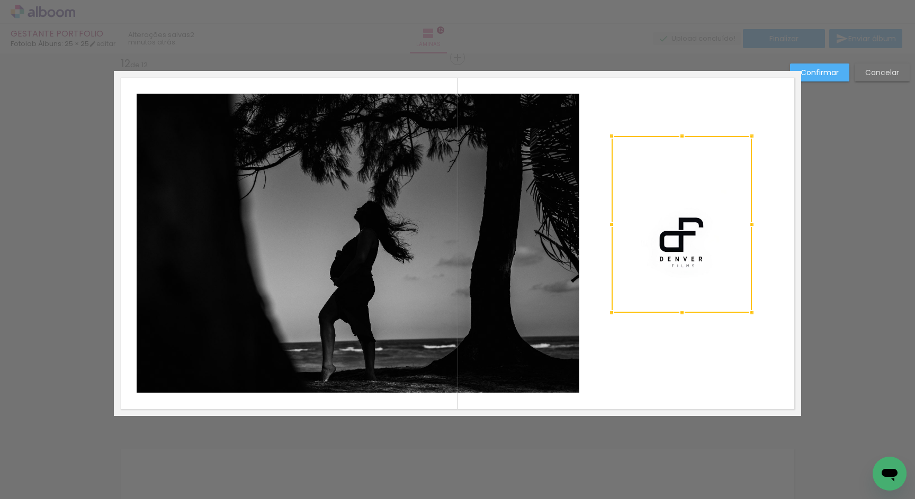
drag, startPoint x: 695, startPoint y: 271, endPoint x: 692, endPoint y: 260, distance: 11.4
click at [692, 260] on div at bounding box center [681, 224] width 140 height 177
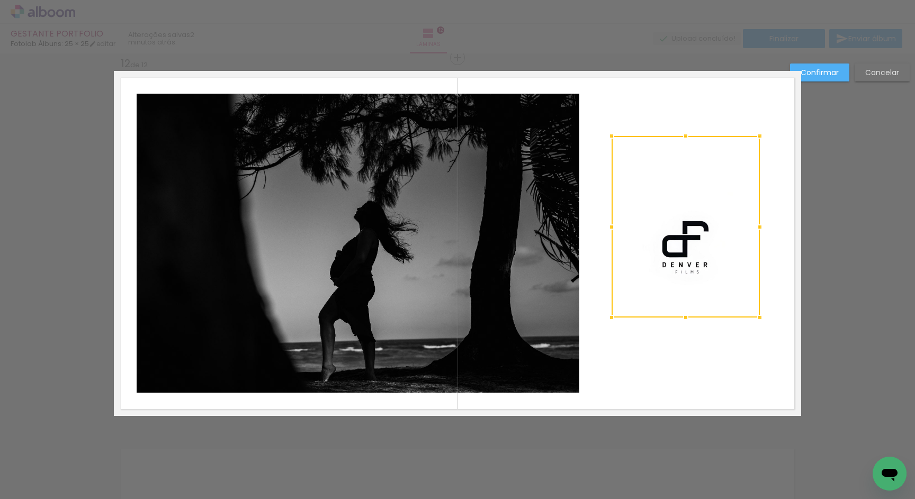
drag, startPoint x: 749, startPoint y: 311, endPoint x: 757, endPoint y: 315, distance: 9.0
click at [757, 315] on div at bounding box center [759, 317] width 21 height 21
click at [710, 266] on div at bounding box center [688, 226] width 148 height 181
click at [0, 0] on slot "Confirmar" at bounding box center [0, 0] width 0 height 0
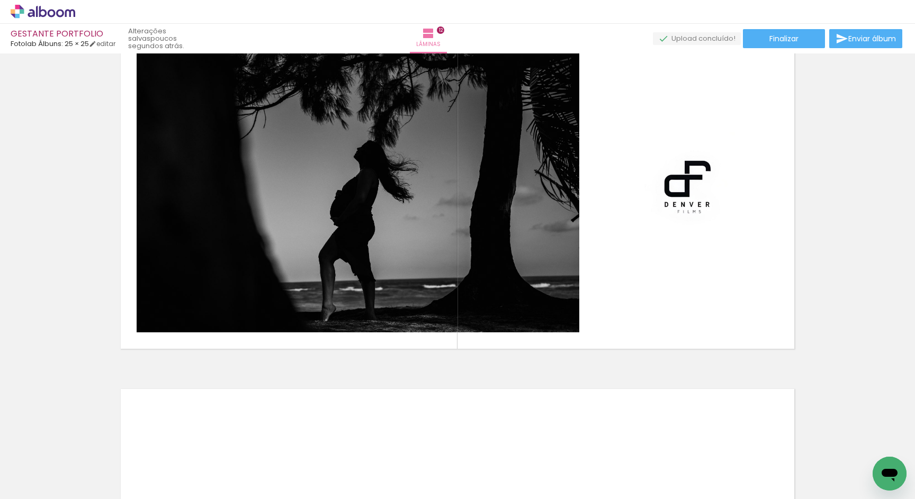
scroll to position [4204, 0]
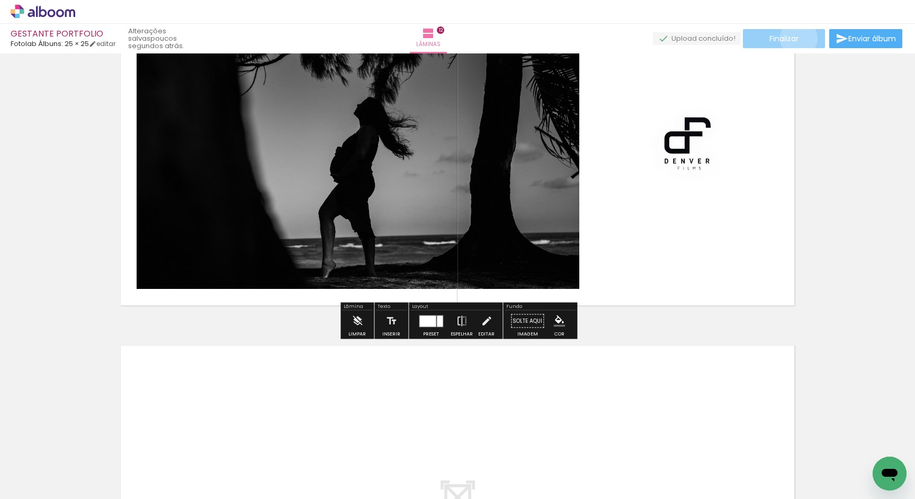
click at [794, 38] on span "Finalizar" at bounding box center [783, 38] width 29 height 7
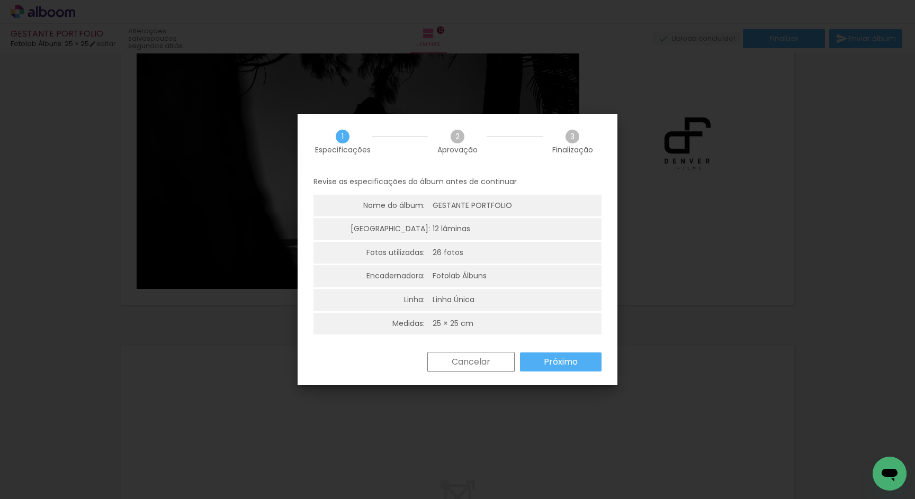
click at [0, 0] on slot "Próximo" at bounding box center [0, 0] width 0 height 0
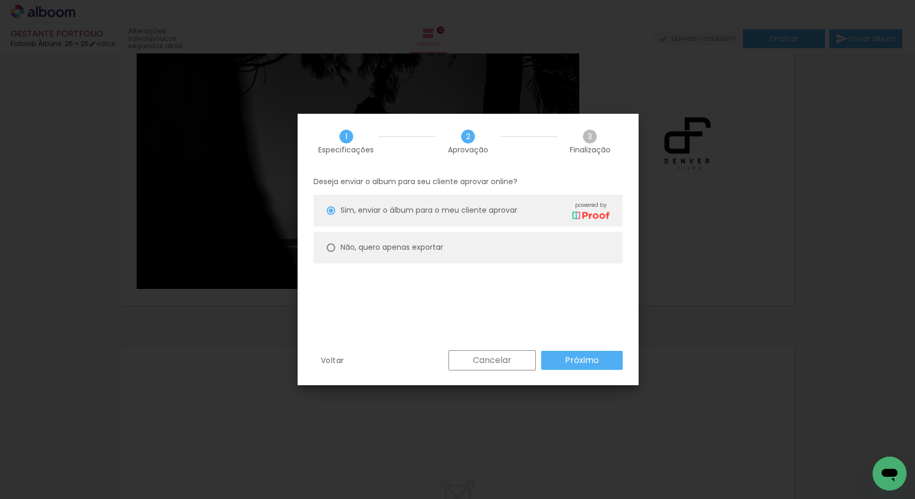
click at [430, 254] on paper-radio-button "Não, quero apenas exportar" at bounding box center [467, 248] width 309 height 32
type paper-radio-button "on"
click at [0, 0] on slot "Próximo" at bounding box center [0, 0] width 0 height 0
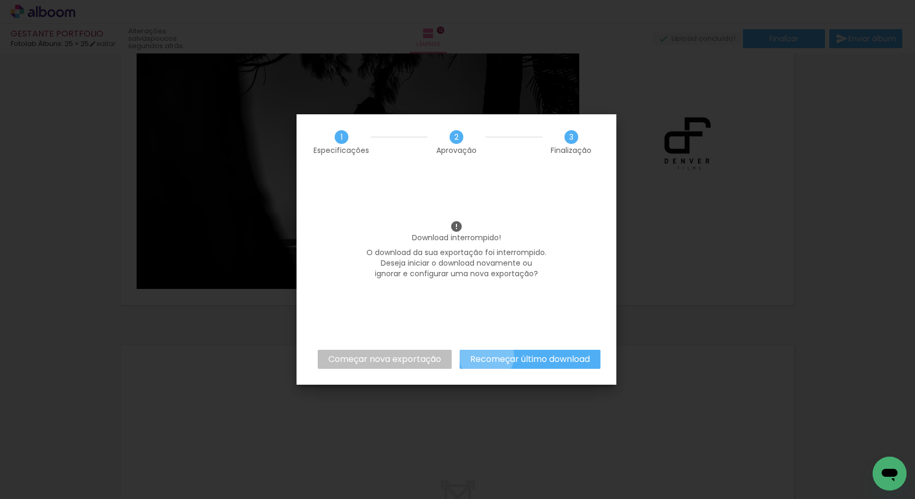
click at [0, 0] on slot "Recomeçar último download" at bounding box center [0, 0] width 0 height 0
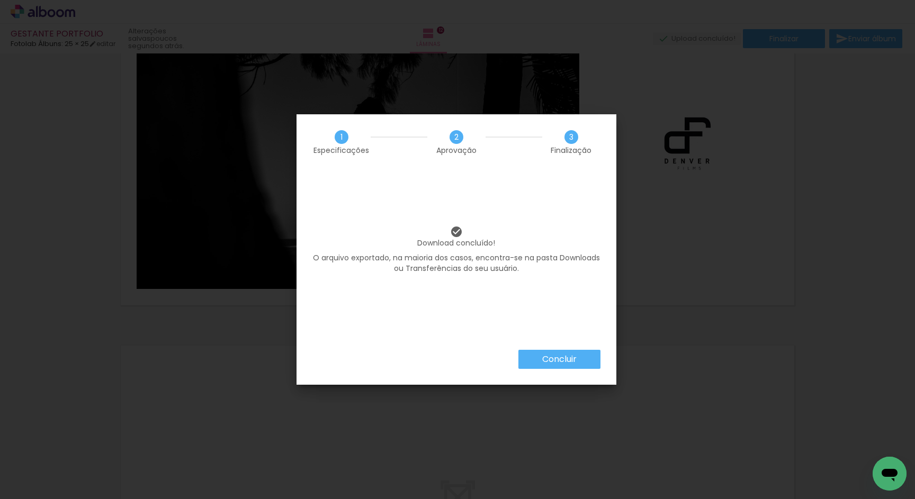
click at [0, 0] on slot "Concluir" at bounding box center [0, 0] width 0 height 0
click at [557, 364] on body "link( href="../../bower_components/polymer/polymer.html" rel="import" ) picture…" at bounding box center [457, 249] width 915 height 499
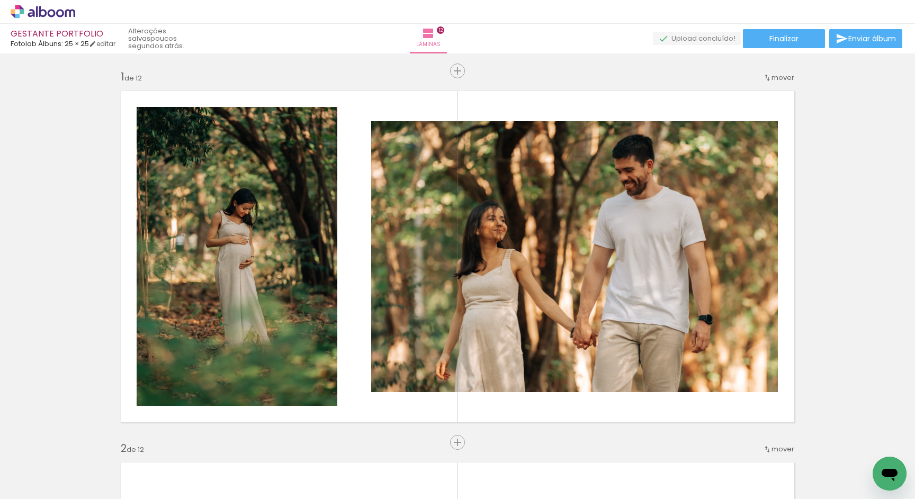
scroll to position [0, 9339]
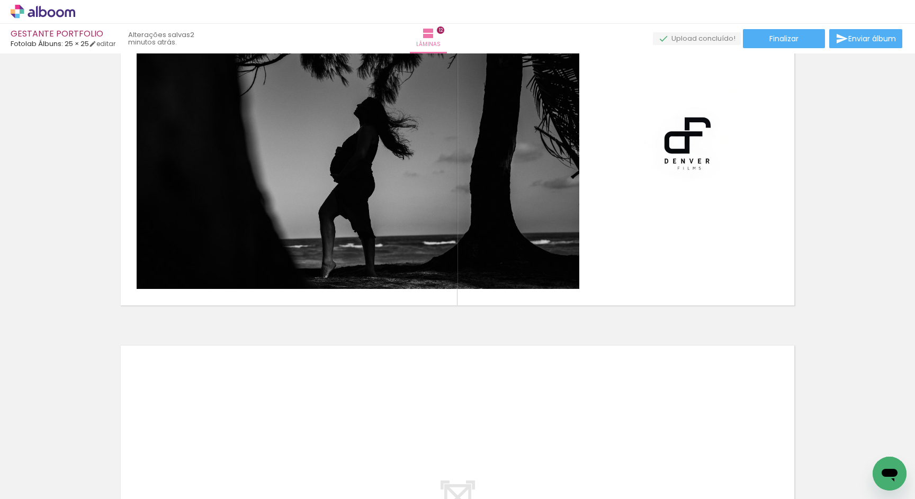
click at [835, 0] on div "› Editor de álbum" at bounding box center [457, 12] width 915 height 24
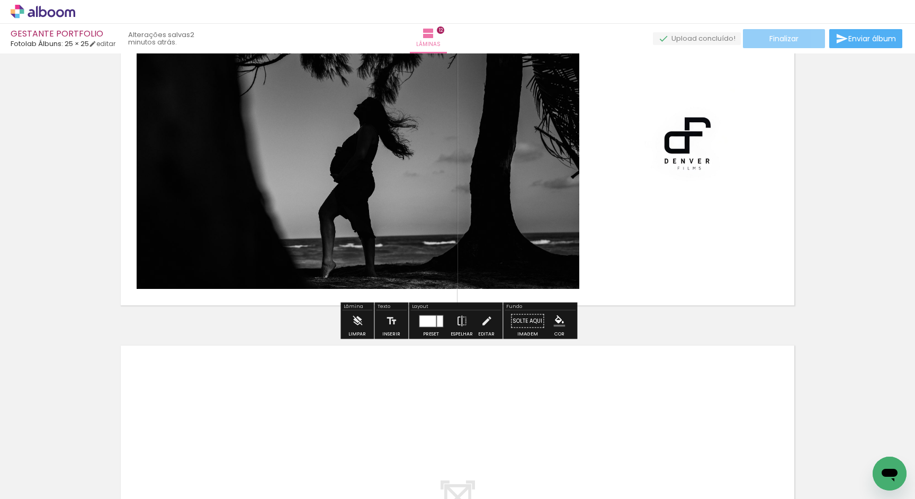
click at [801, 40] on paper-button "Finalizar" at bounding box center [784, 38] width 82 height 19
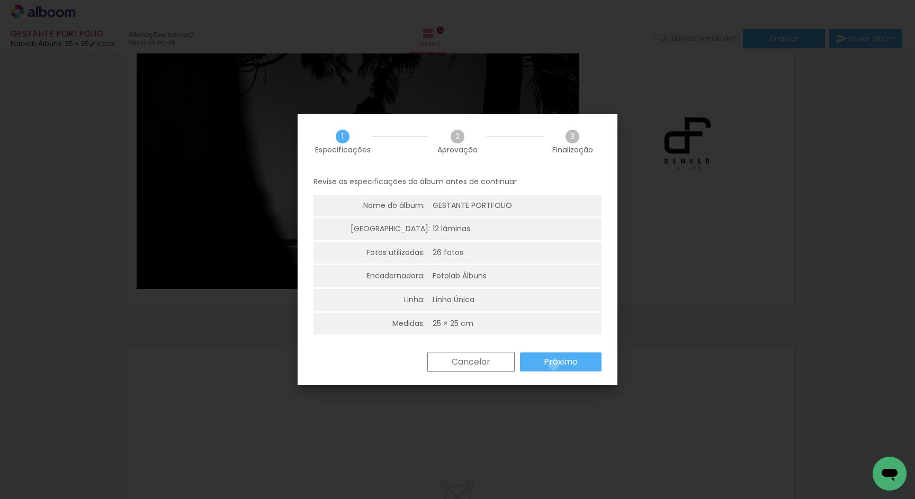
click at [0, 0] on slot "Próximo" at bounding box center [0, 0] width 0 height 0
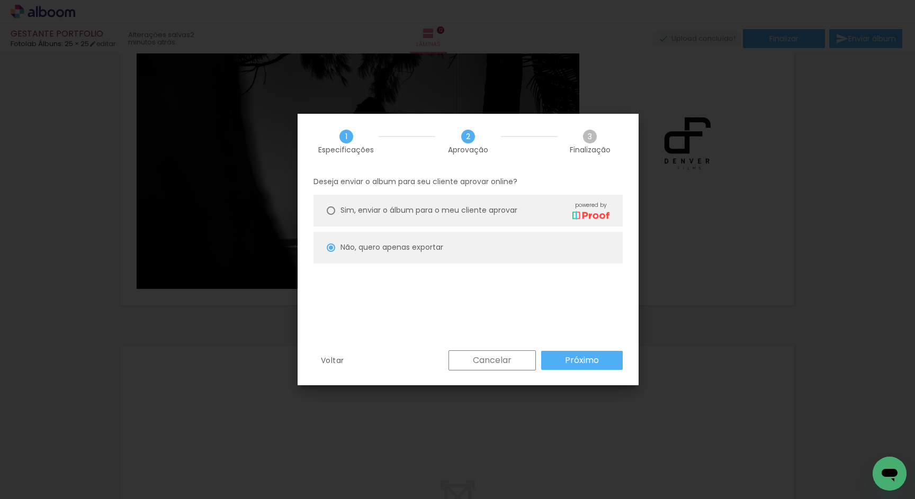
click at [0, 0] on slot "Próximo" at bounding box center [0, 0] width 0 height 0
type input "Alta, 300 DPI"
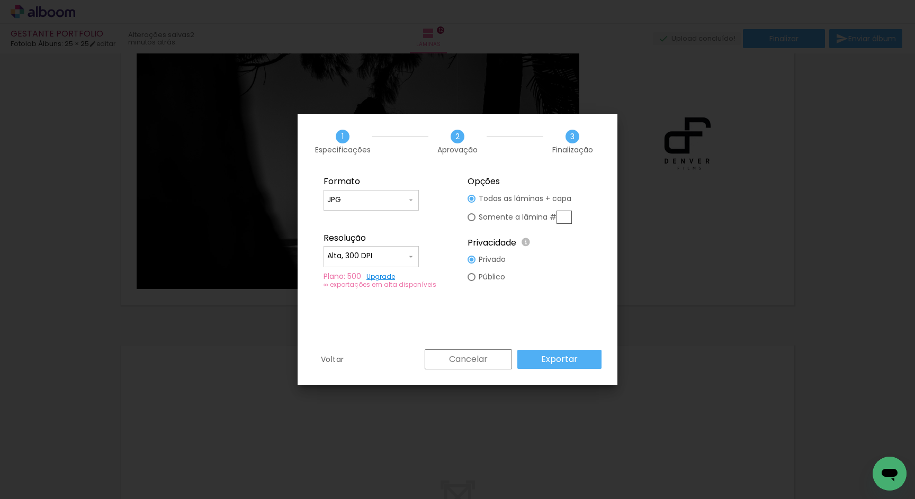
click at [584, 357] on paper-button "Exportar" at bounding box center [559, 359] width 84 height 19
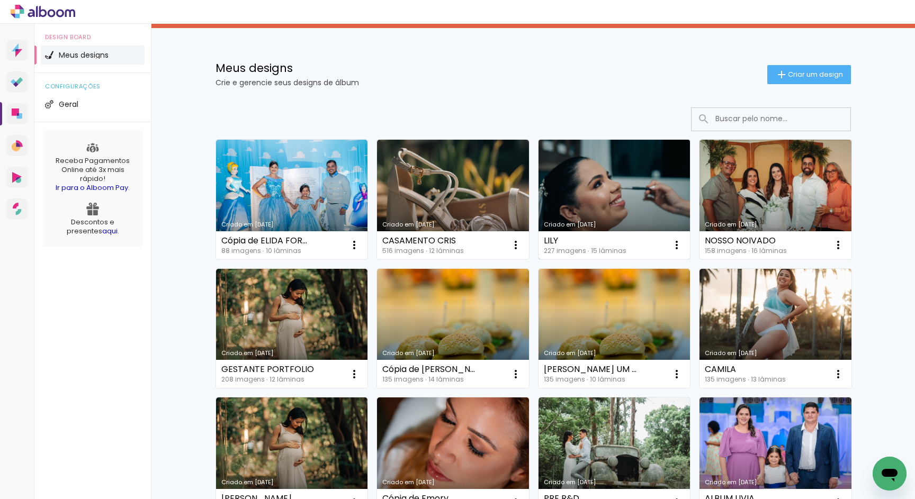
scroll to position [93, 0]
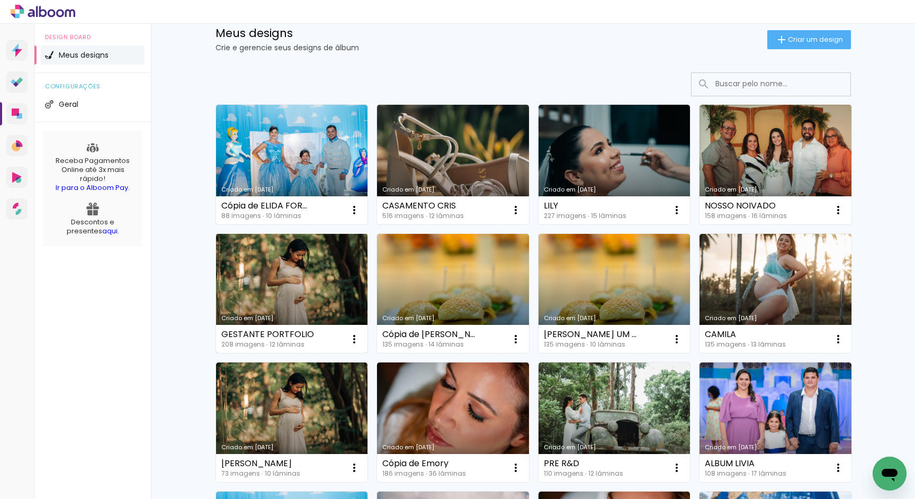
click at [313, 296] on link "Criado em [DATE]" at bounding box center [292, 294] width 152 height 120
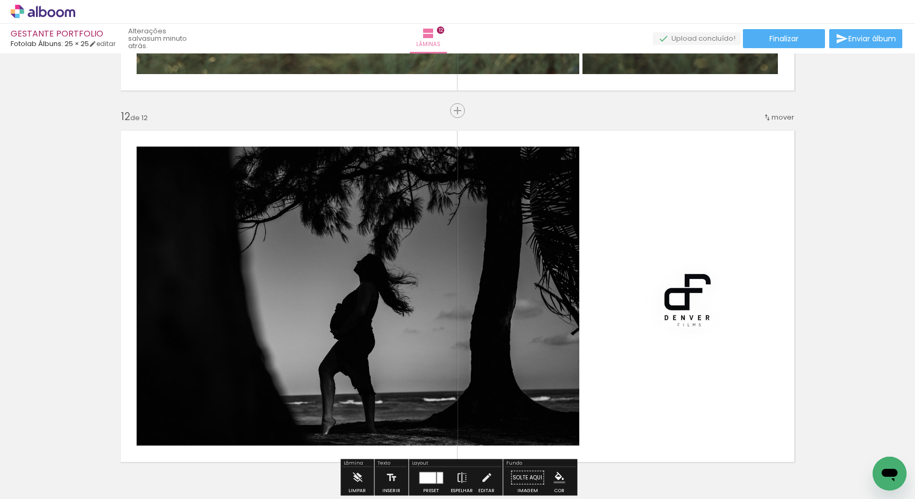
scroll to position [4042, 0]
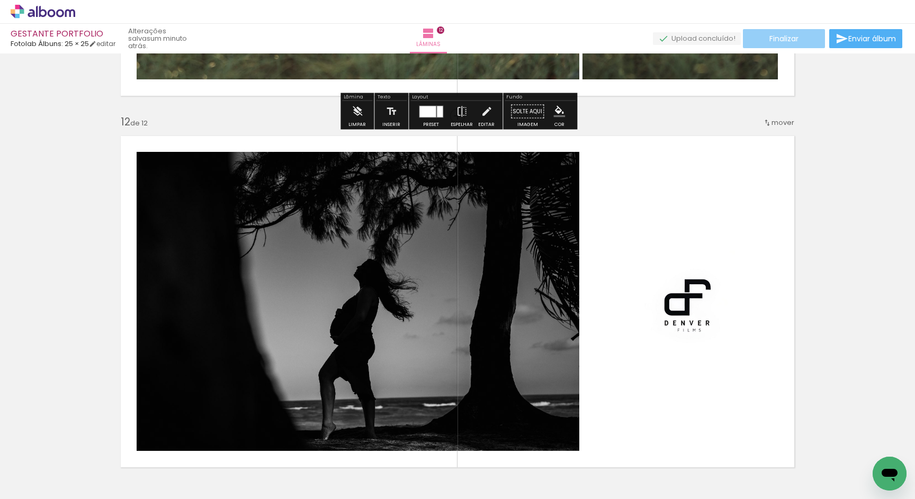
click at [769, 38] on span "Finalizar" at bounding box center [783, 38] width 29 height 7
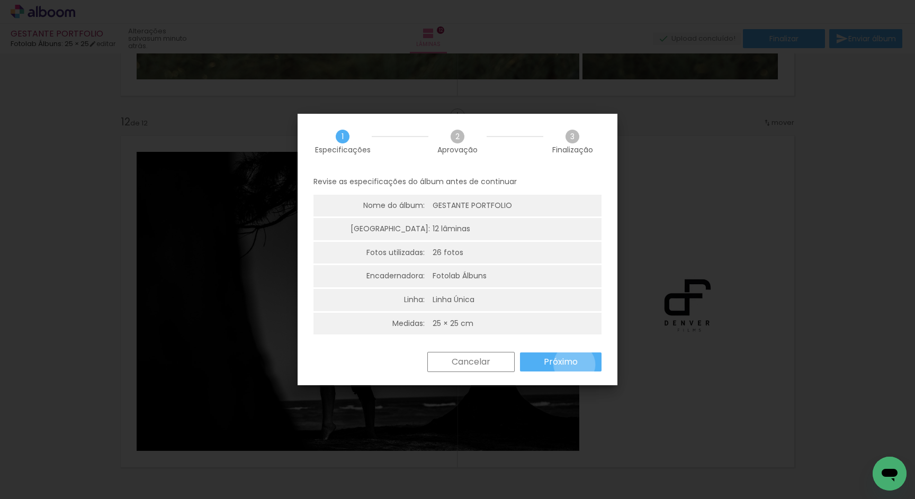
click at [0, 0] on slot "Próximo" at bounding box center [0, 0] width 0 height 0
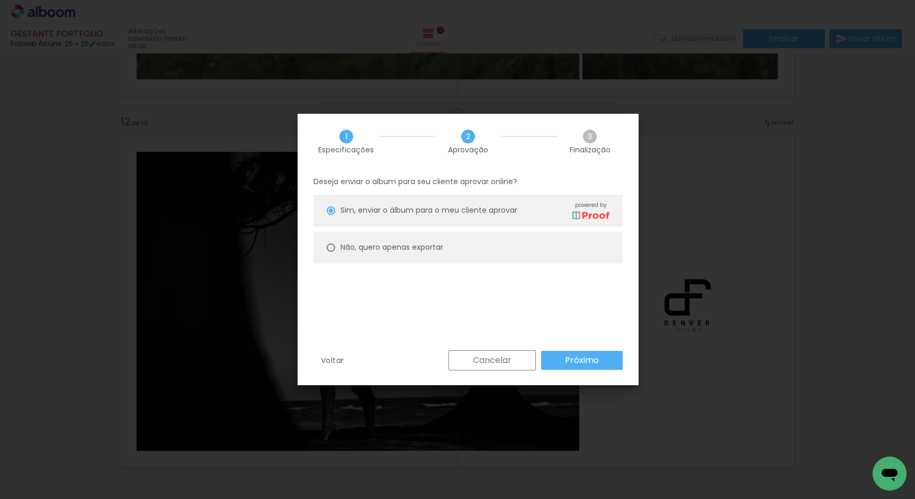
click at [0, 0] on slot "Não, quero apenas exportar" at bounding box center [0, 0] width 0 height 0
type paper-radio-button "on"
click at [616, 361] on paper-button "Próximo" at bounding box center [582, 360] width 82 height 19
type input "Alta, 300 DPI"
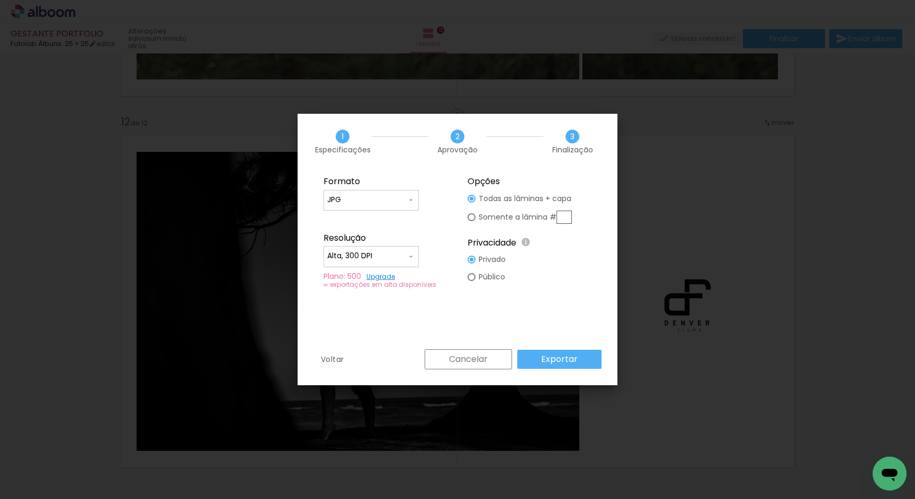
drag, startPoint x: 424, startPoint y: 286, endPoint x: 451, endPoint y: 286, distance: 27.0
click at [451, 286] on fieldset "Formato JPG PDF Resolução Alta, 300 DPI Baixa Plano: 500 Upgrade ∞ exportações …" at bounding box center [385, 232] width 142 height 126
drag, startPoint x: 435, startPoint y: 285, endPoint x: 395, endPoint y: 286, distance: 40.2
click at [395, 286] on div "∞ exportações em alta disponíveis" at bounding box center [385, 285] width 124 height 8
drag, startPoint x: 395, startPoint y: 286, endPoint x: 356, endPoint y: 286, distance: 39.2
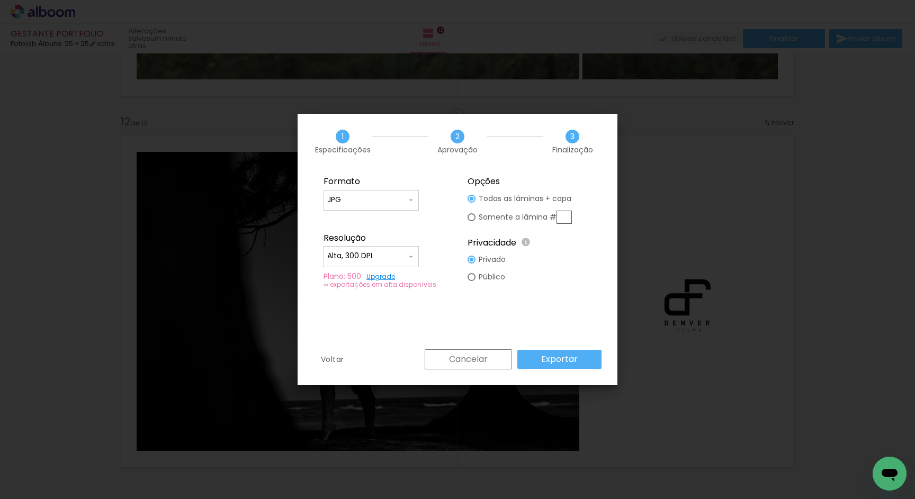
click at [356, 286] on div "∞ exportações em alta disponíveis" at bounding box center [385, 285] width 124 height 8
click at [557, 352] on paper-button "Exportar" at bounding box center [559, 359] width 84 height 19
